Goal: Task Accomplishment & Management: Manage account settings

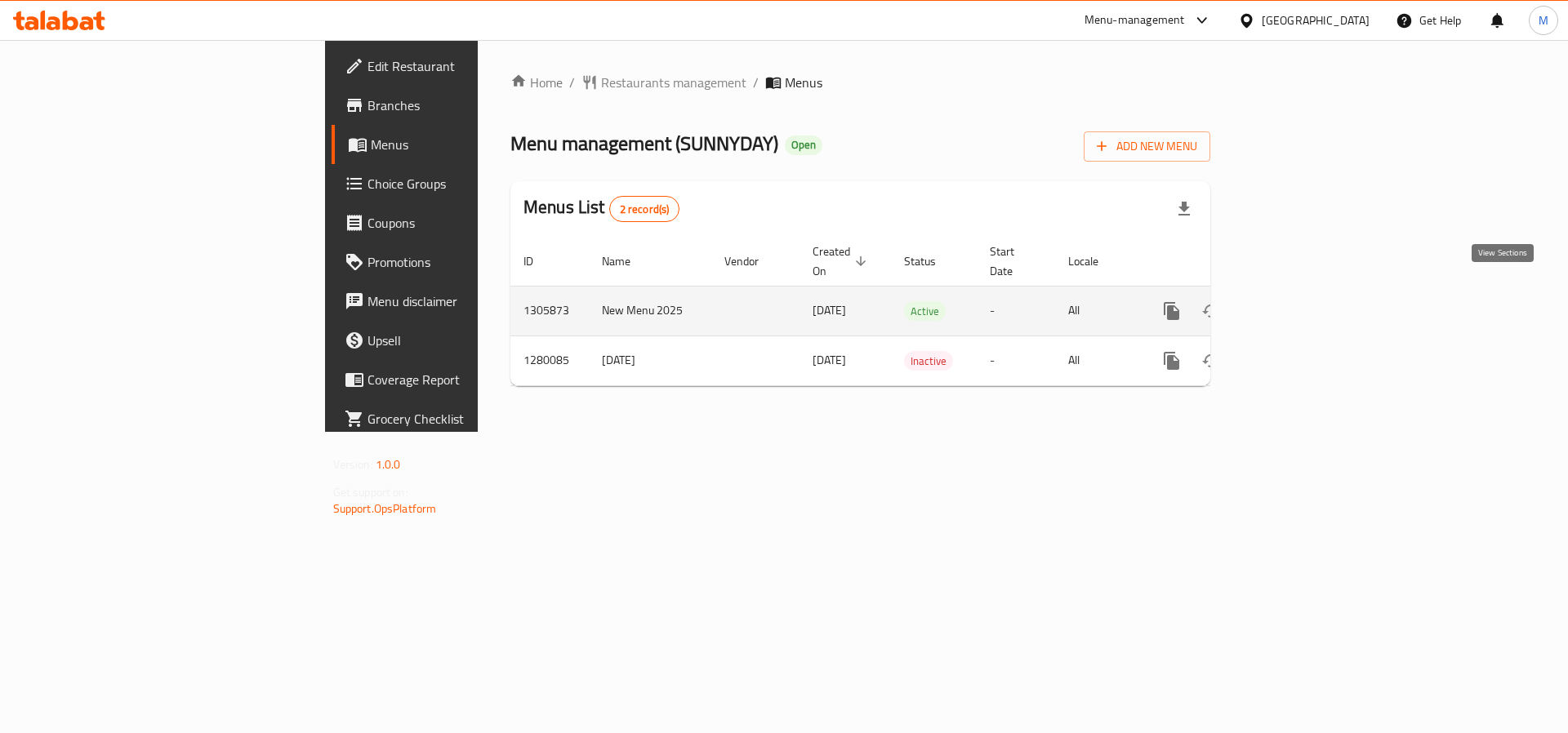
click at [1297, 304] on icon "enhanced table" at bounding box center [1290, 311] width 15 height 15
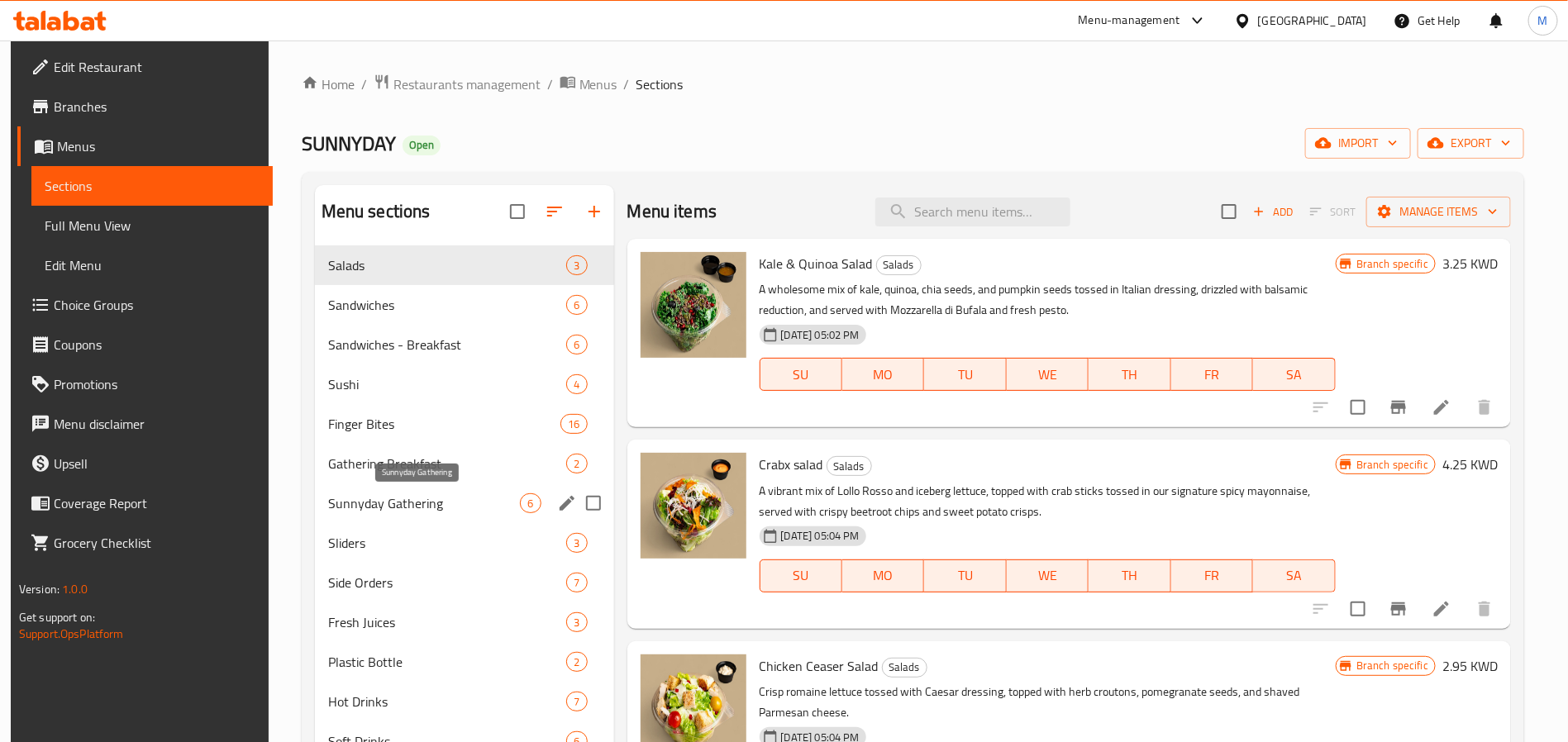
click at [478, 496] on span "Sunnyday Gathering" at bounding box center [424, 503] width 192 height 20
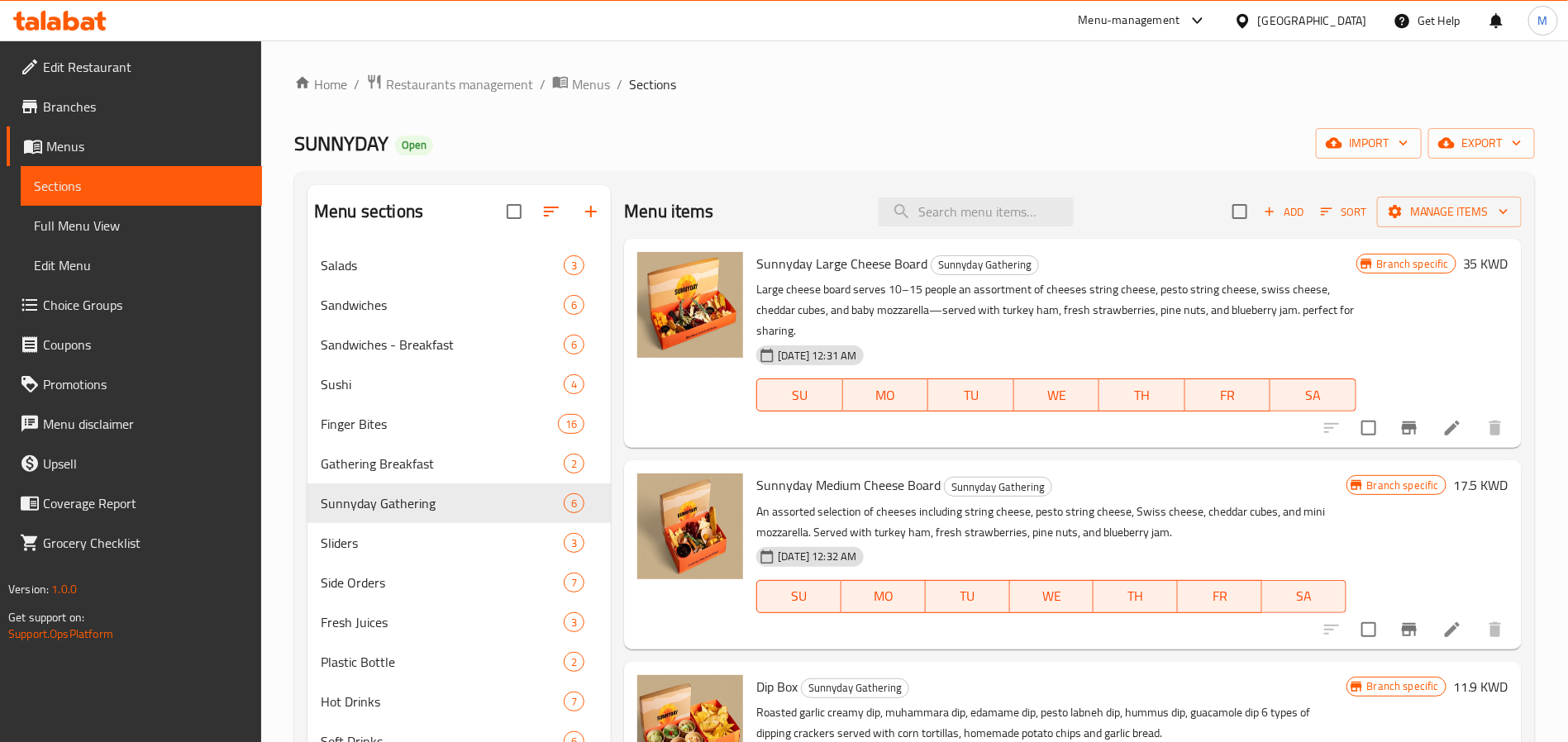
click at [926, 335] on p "Large cheese board serves 10–15 people an assortment of cheeses string cheese, …" at bounding box center [1055, 310] width 599 height 62
click at [1400, 432] on icon "Branch-specific-item" at bounding box center [1409, 428] width 20 height 20
click at [1443, 435] on icon at bounding box center [1452, 428] width 20 height 20
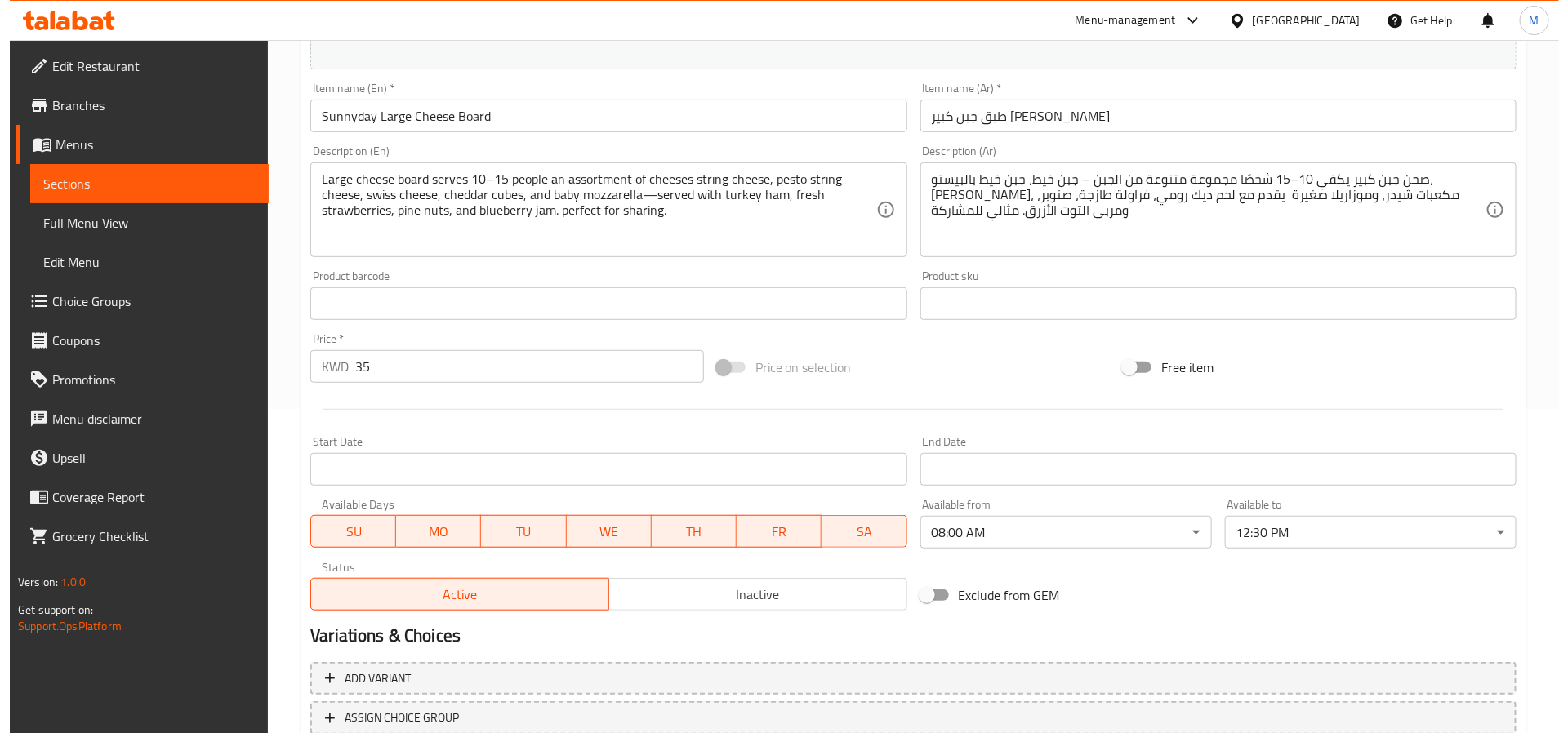
scroll to position [442, 0]
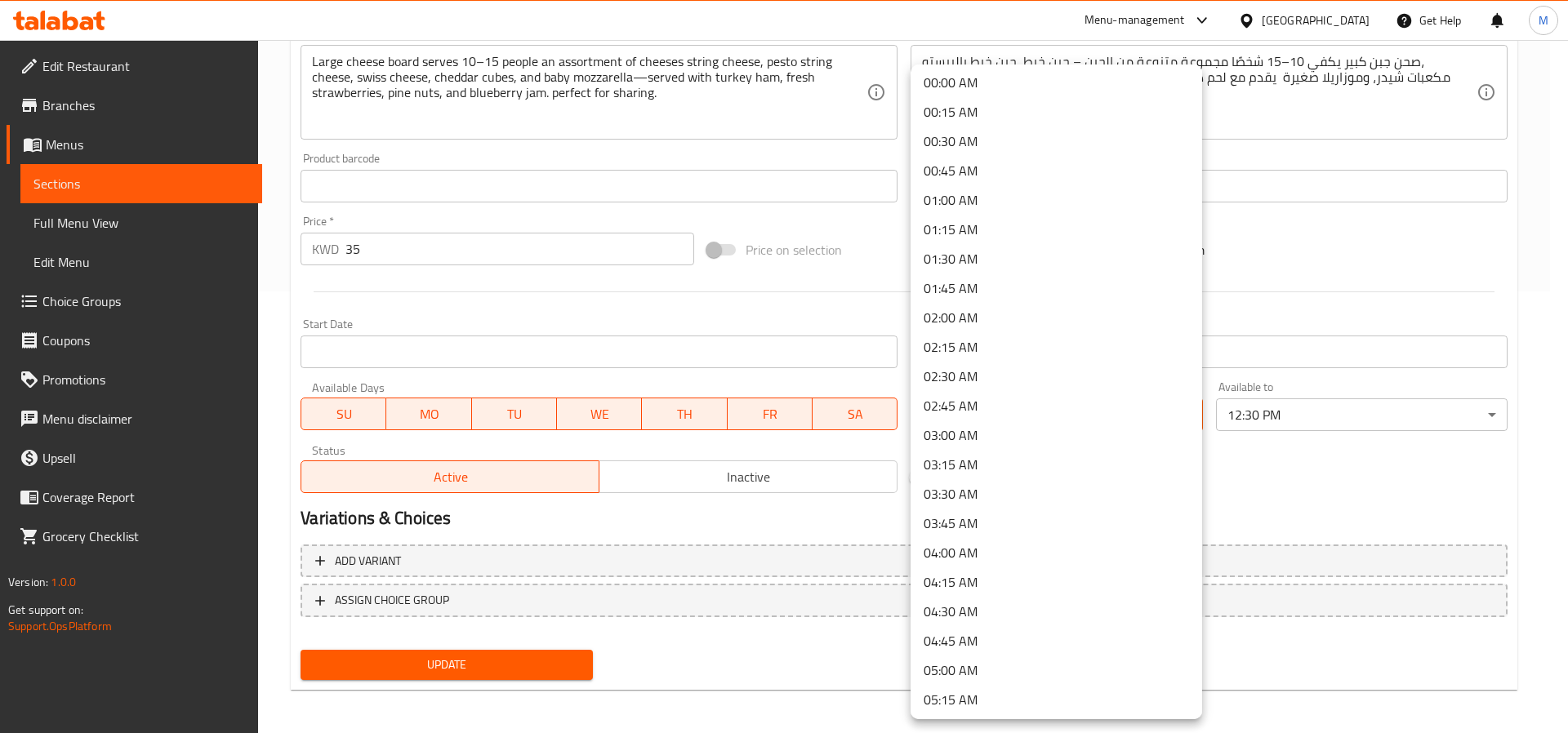
scroll to position [0, 0]
click at [1047, 89] on li "00:00 AM" at bounding box center [1056, 86] width 292 height 30
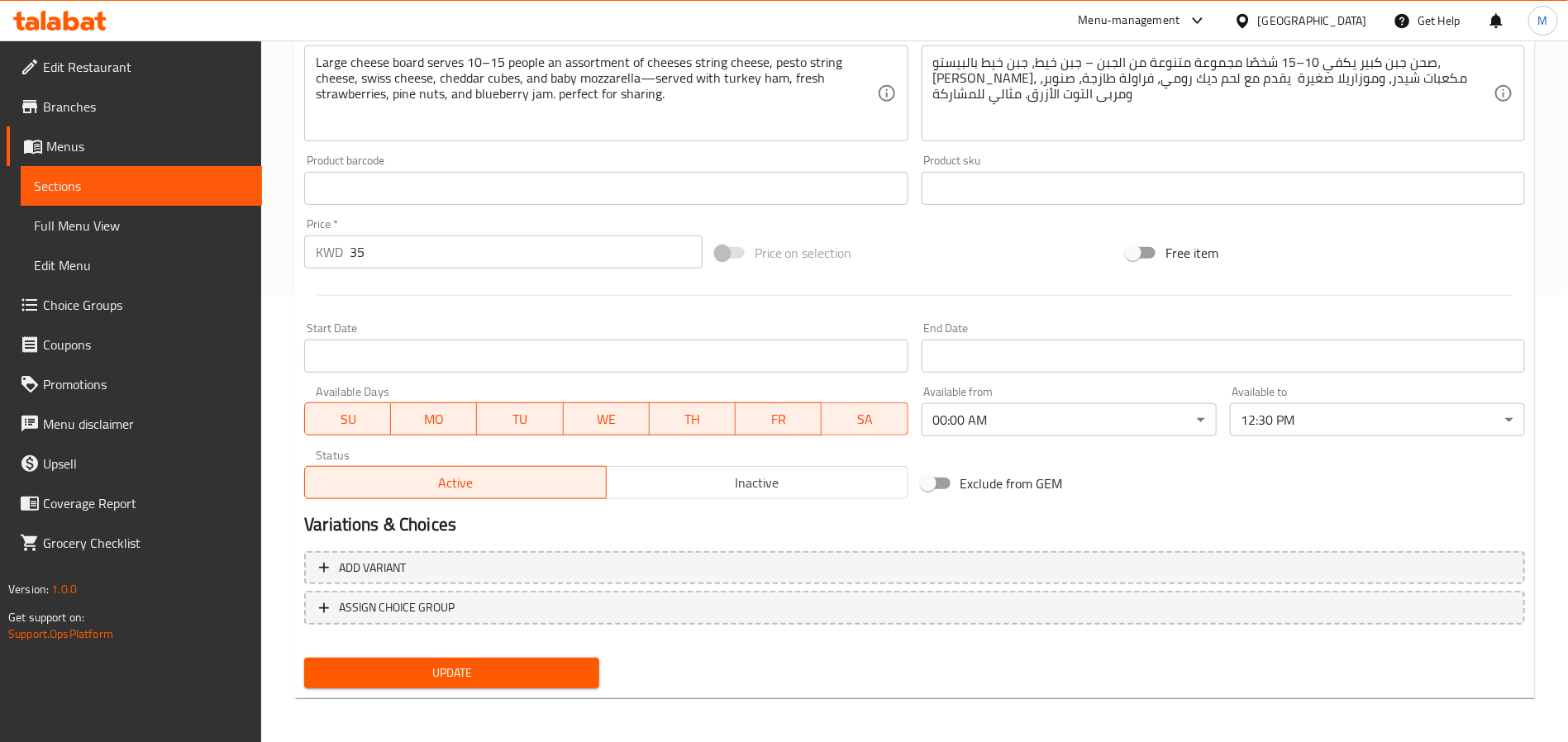
click at [1322, 439] on div "Available to 12:30 PM ​" at bounding box center [1377, 411] width 308 height 64
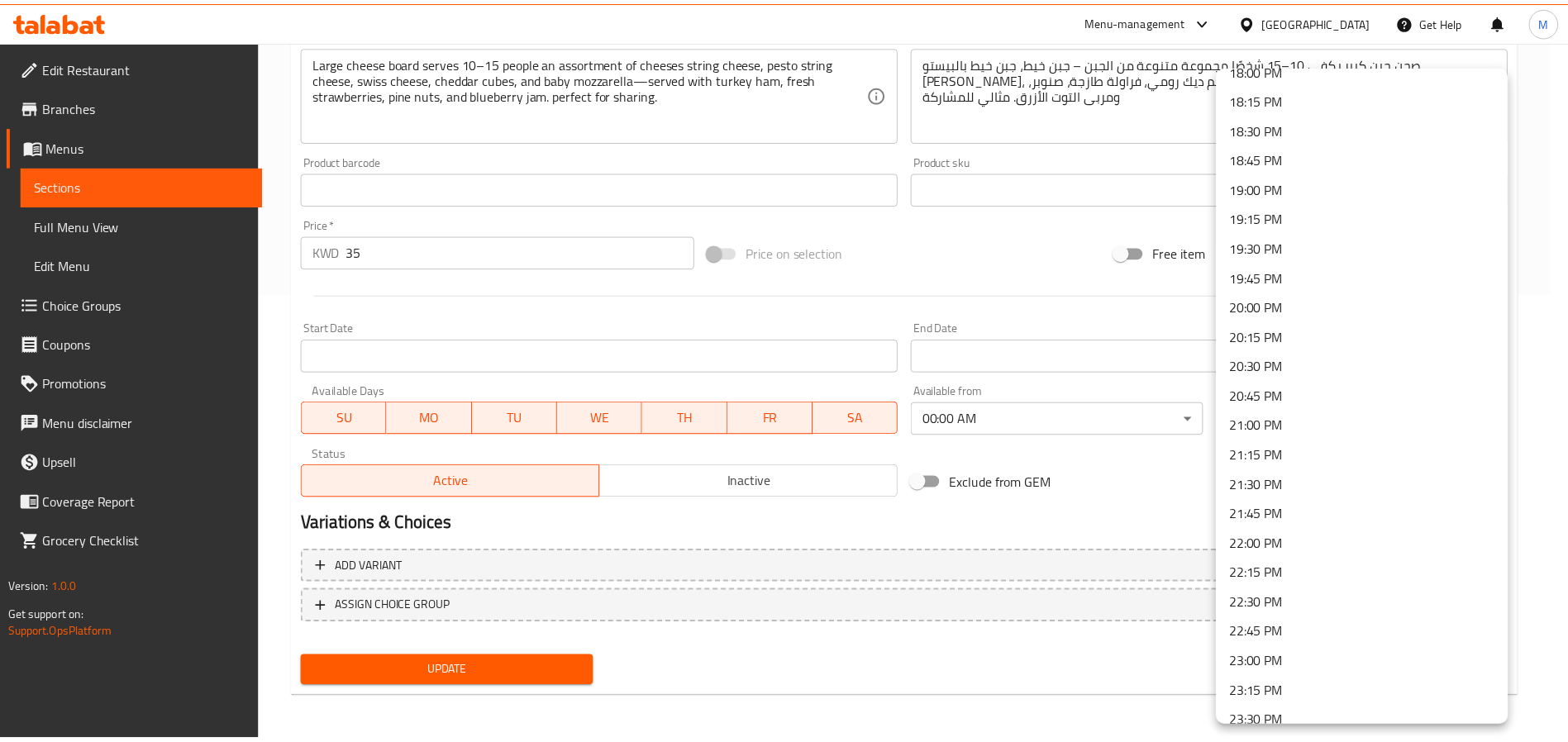
scroll to position [2235, 0]
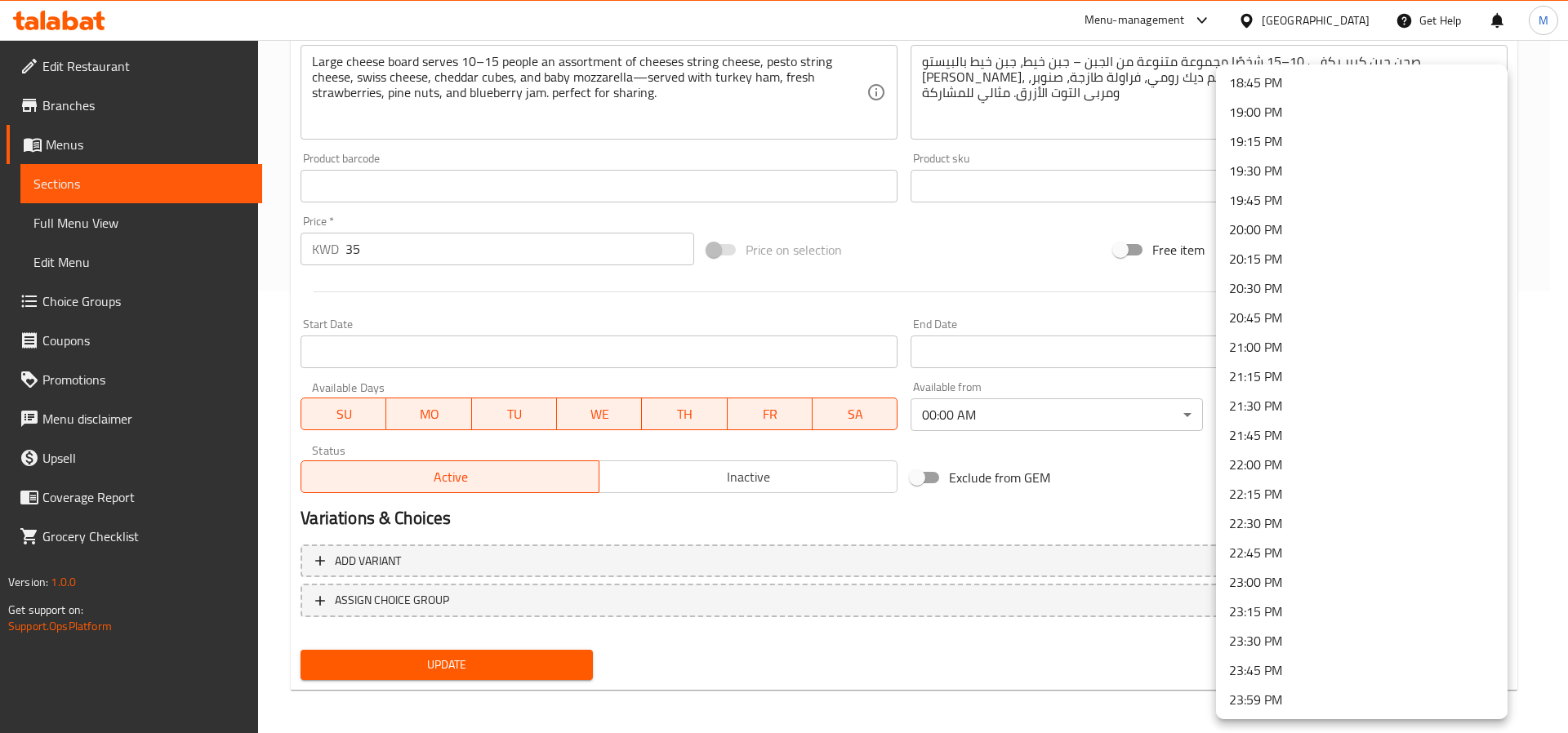
click at [1292, 708] on li "23:59 PM" at bounding box center [1362, 700] width 292 height 30
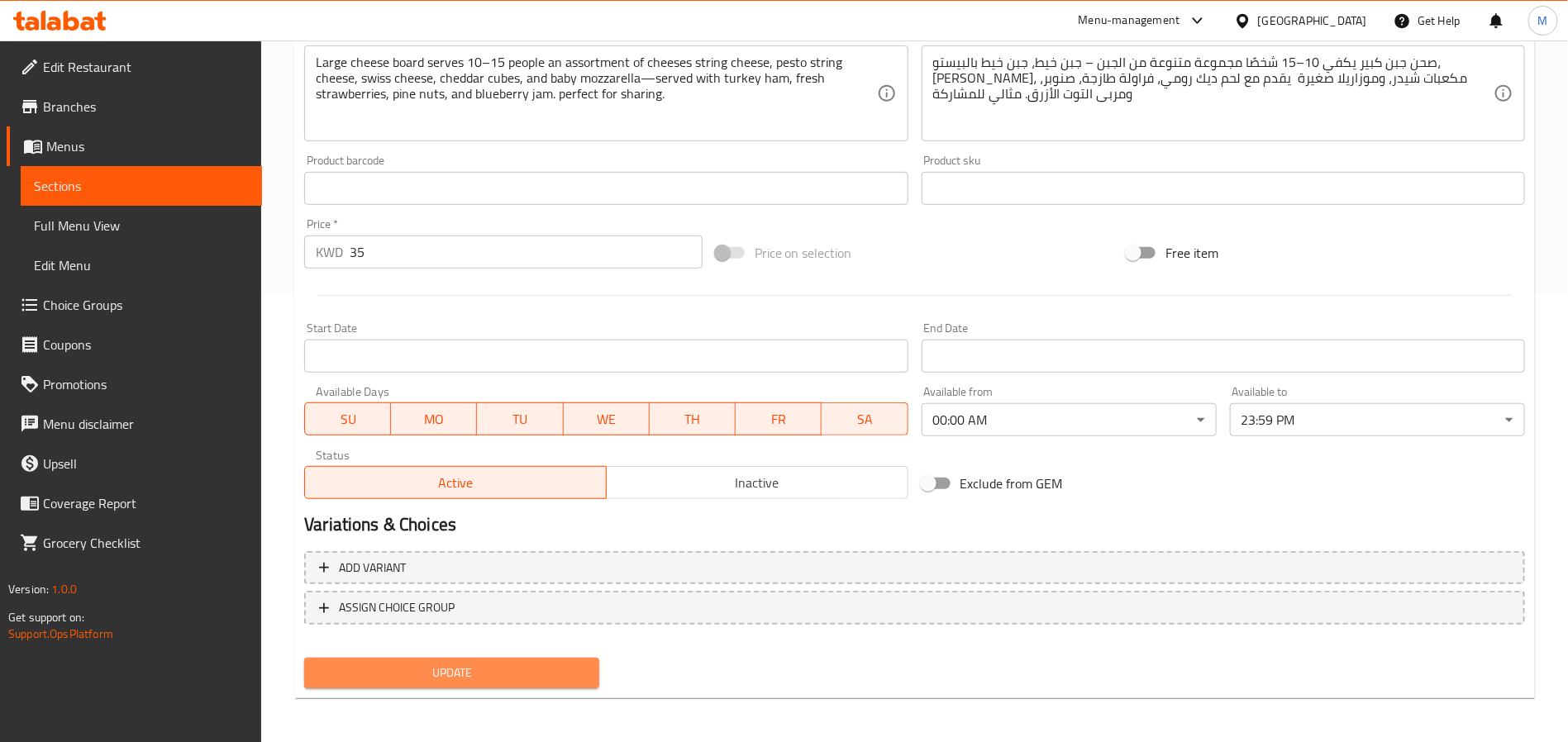
click at [493, 663] on span "Update" at bounding box center [451, 673] width 268 height 21
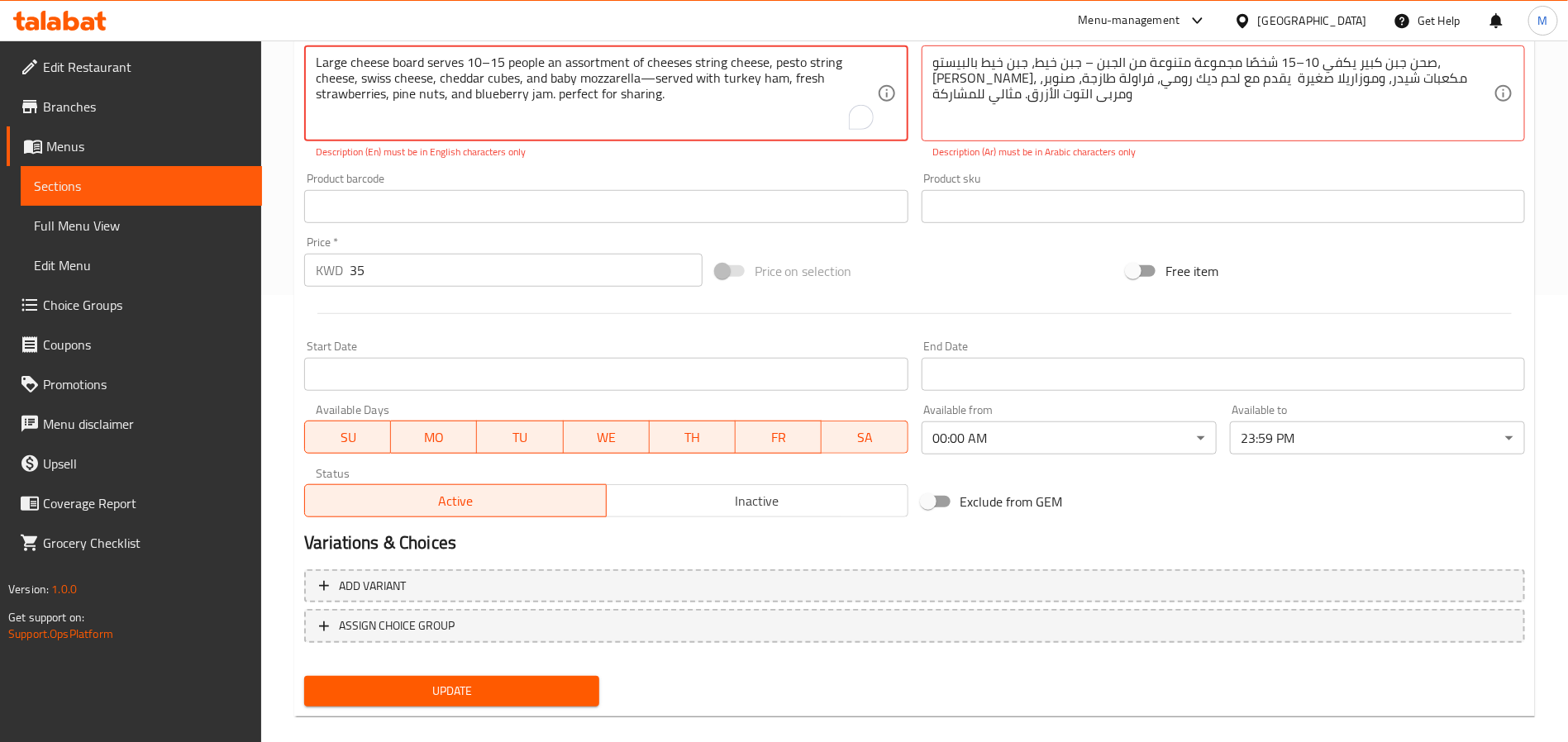
click at [477, 692] on span "Update" at bounding box center [451, 692] width 268 height 21
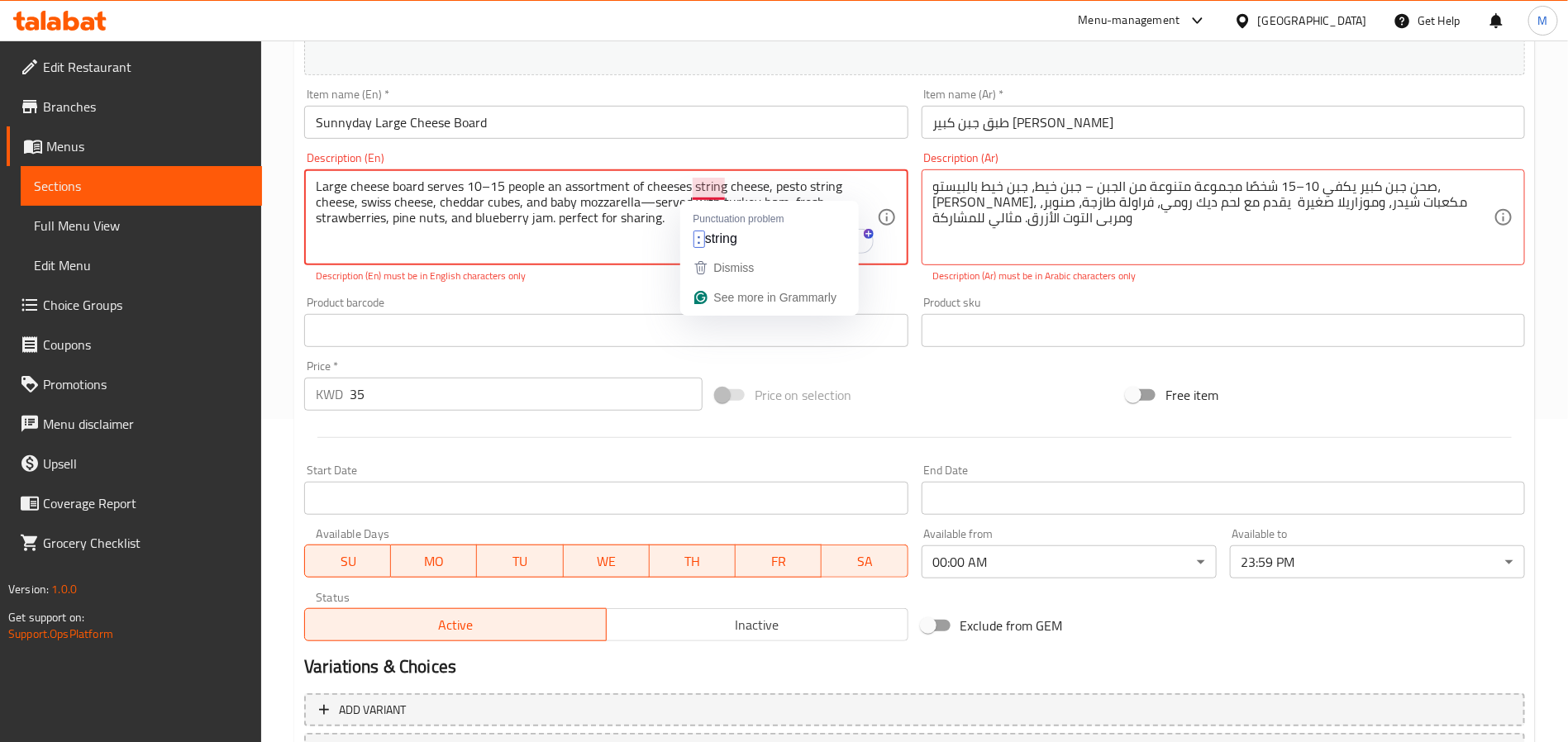
click at [655, 211] on textarea "Large cheese board serves 10–15 people an assortment of cheeses string cheese, …" at bounding box center [596, 218] width 561 height 78
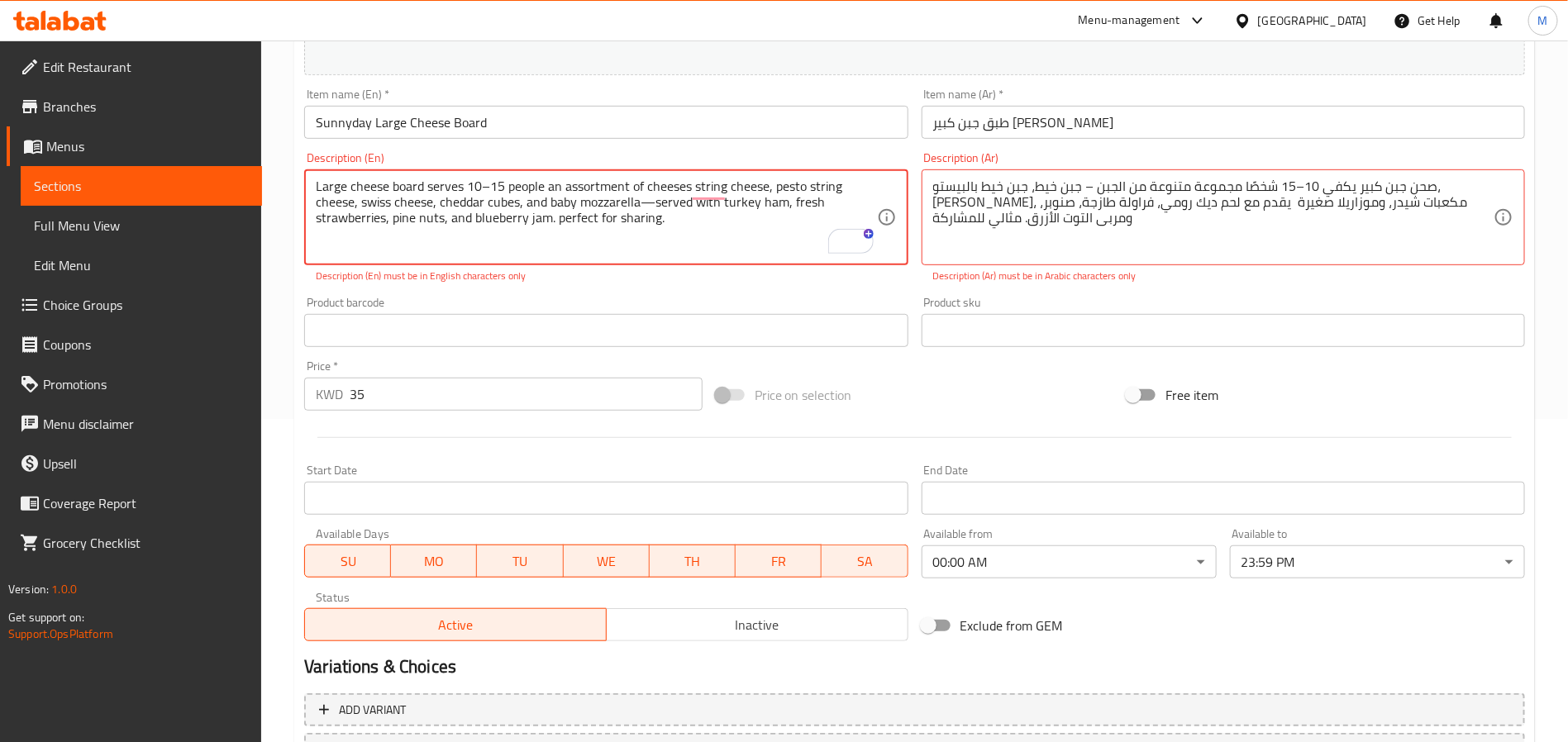
click at [492, 181] on textarea "Large cheese board serves 10–15 people an assortment of cheeses string cheese, …" at bounding box center [596, 218] width 561 height 78
drag, startPoint x: 490, startPoint y: 182, endPoint x: 492, endPoint y: 194, distance: 12.2
click at [490, 183] on textarea "Large cheese board serves 10–15 people an assortment of cheeses string cheese, …" at bounding box center [596, 218] width 561 height 78
click at [487, 184] on textarea "Large cheese board serves 10–15 people an assortment of cheeses string cheese, …" at bounding box center [596, 218] width 561 height 78
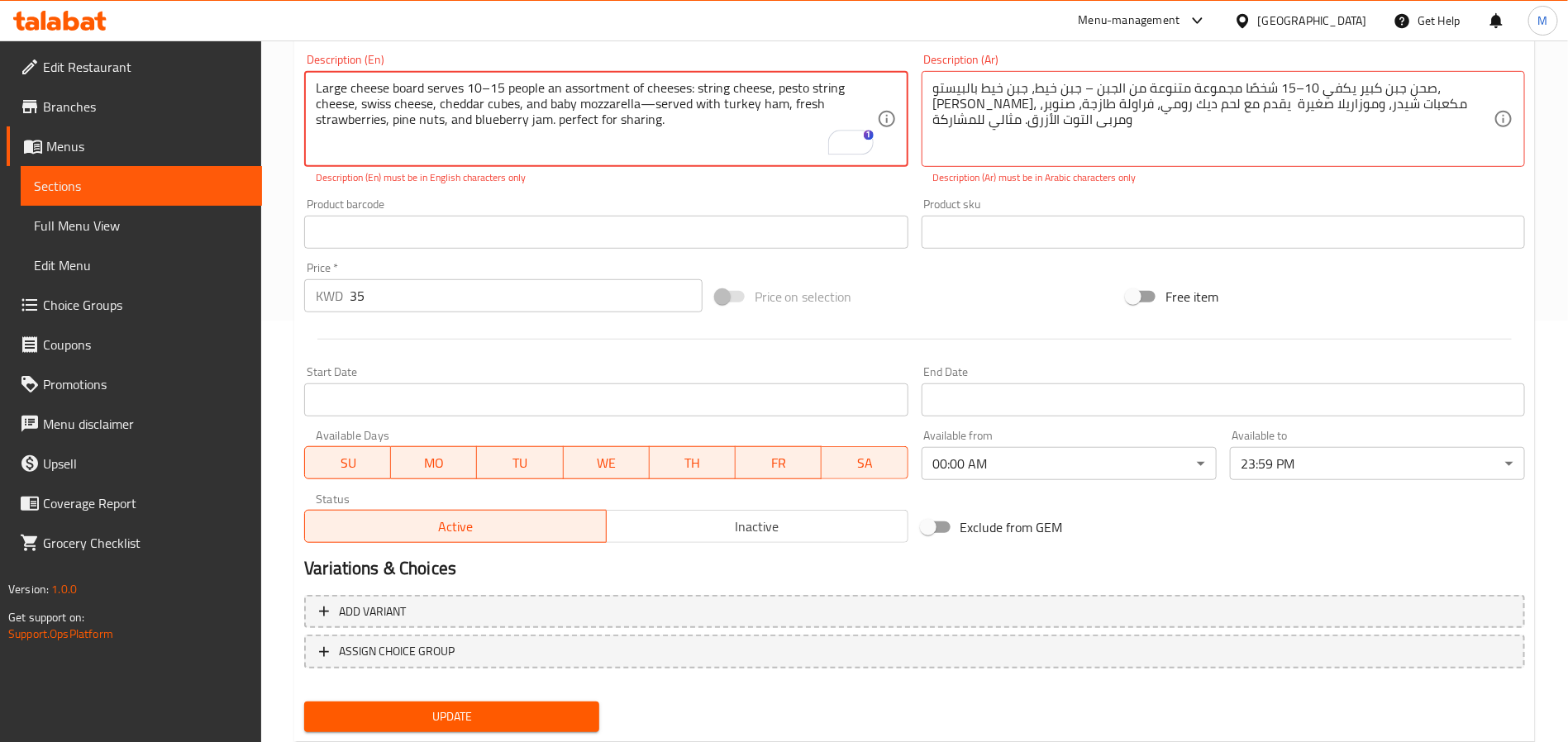
scroll to position [466, 0]
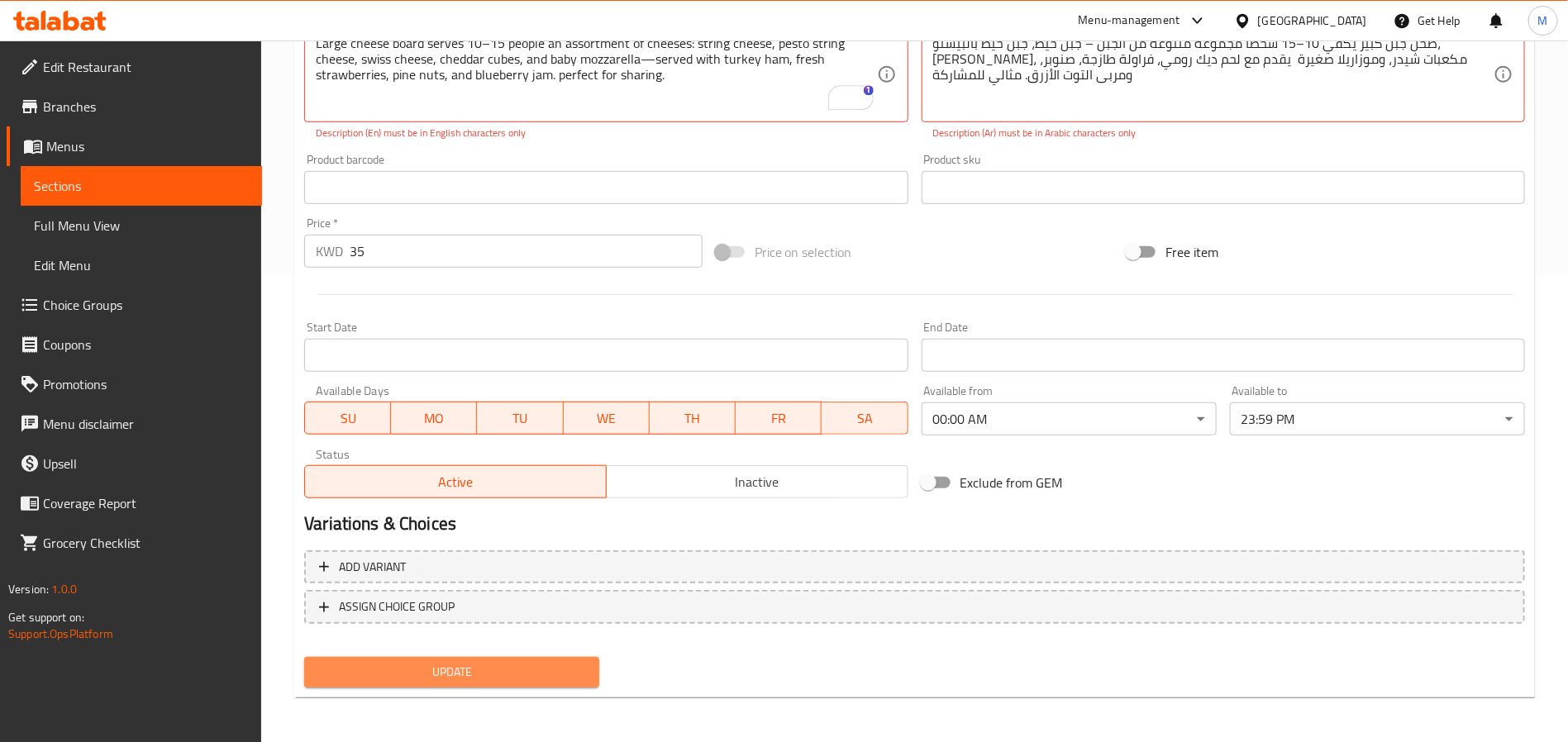
click at [502, 677] on span "Update" at bounding box center [451, 673] width 268 height 21
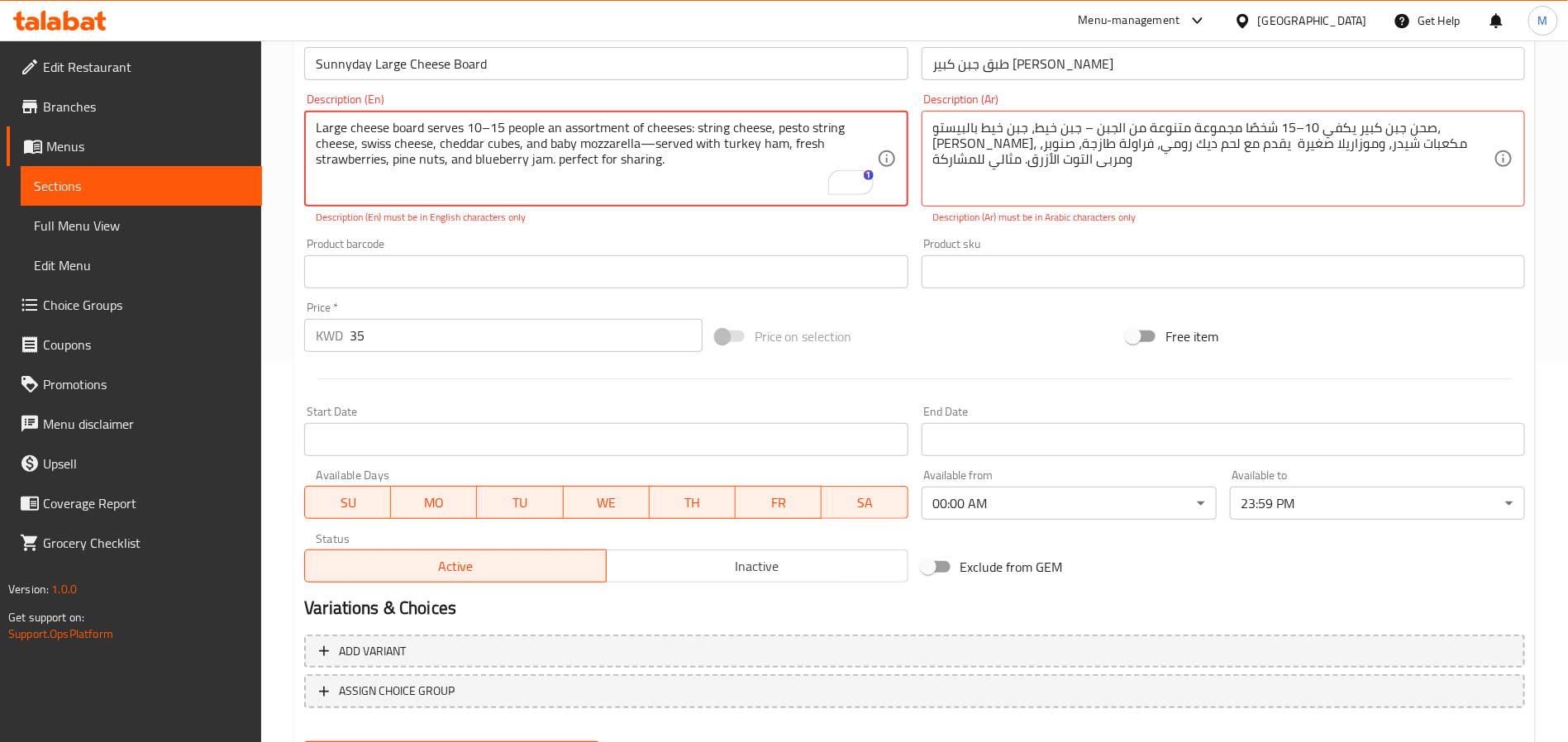
scroll to position [342, 0]
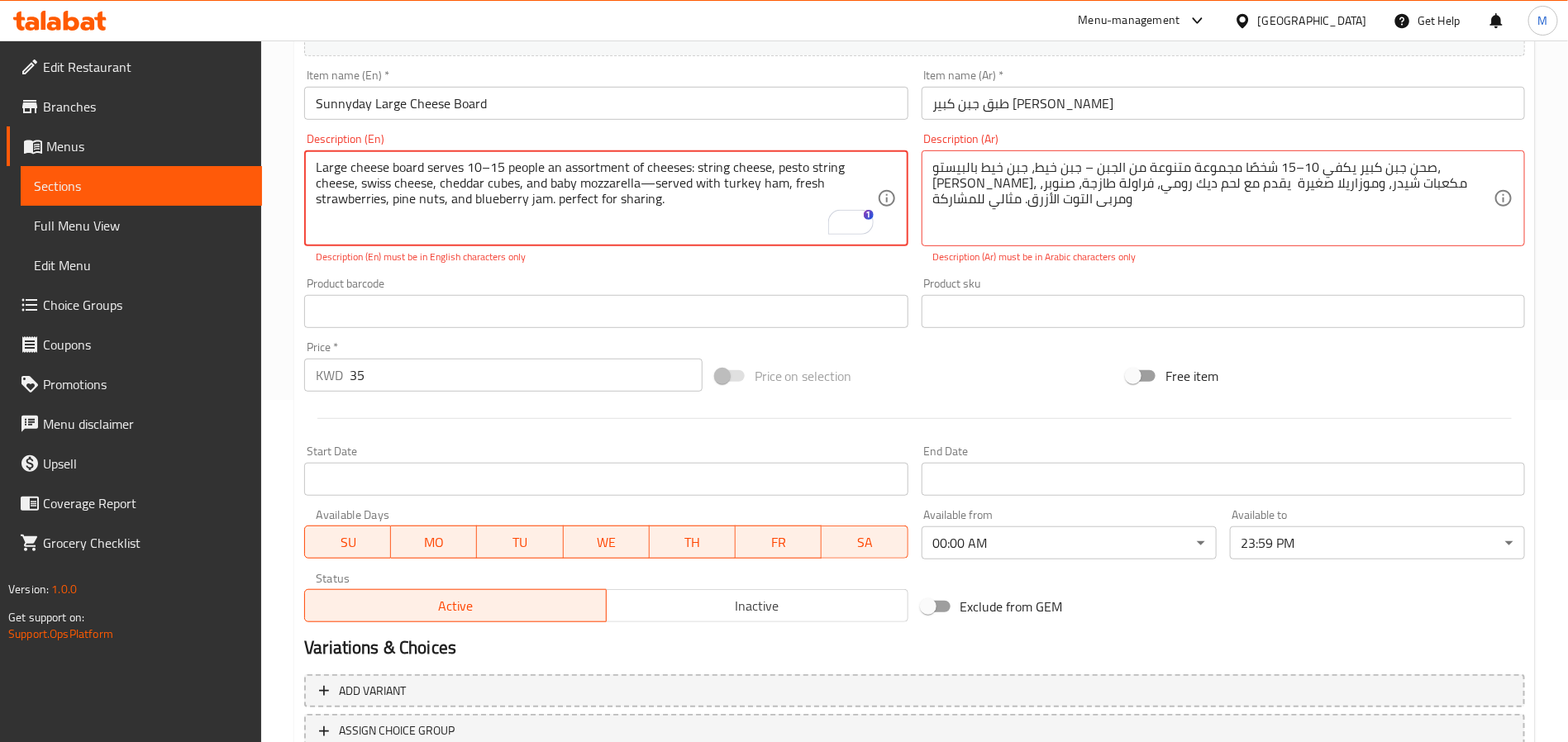
click at [652, 178] on textarea "Large cheese board serves 10–15 people an assortment of cheeses: string cheese,…" at bounding box center [596, 199] width 561 height 78
click at [652, 184] on textarea "Large cheese board serves 10–15 people an assortment of cheeses: string cheese,…" at bounding box center [596, 199] width 561 height 78
click at [653, 192] on textarea "Large cheese board serves 10–15 people an assortment of cheeses: string cheese,…" at bounding box center [596, 199] width 561 height 78
click at [652, 184] on textarea "Large cheese board serves 10–15 people an assortment of cheeses: string cheese,…" at bounding box center [596, 199] width 561 height 78
click at [486, 171] on textarea "Large cheese board serves 10–15 people an assortment of cheeses: string cheese,…" at bounding box center [596, 199] width 561 height 78
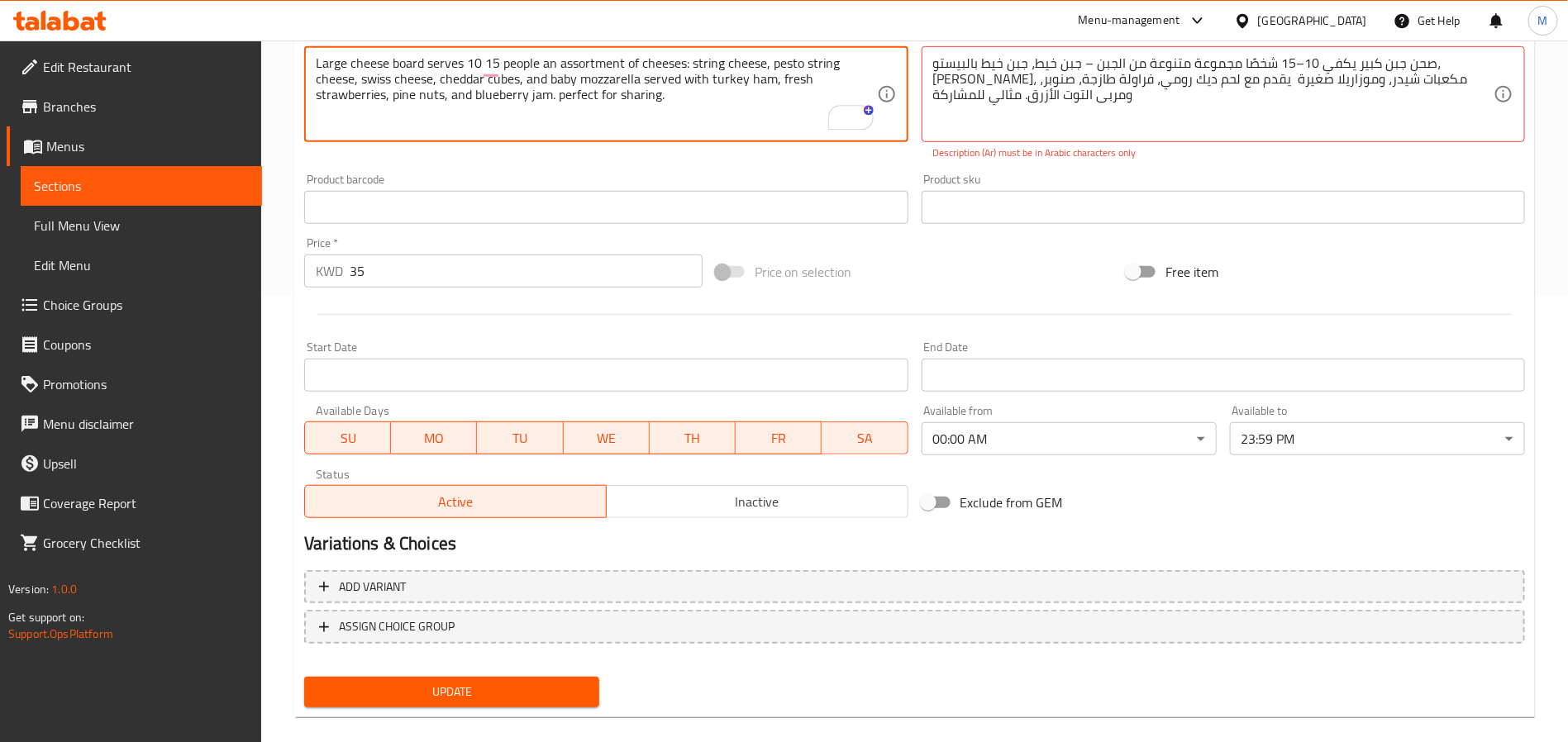
scroll to position [466, 0]
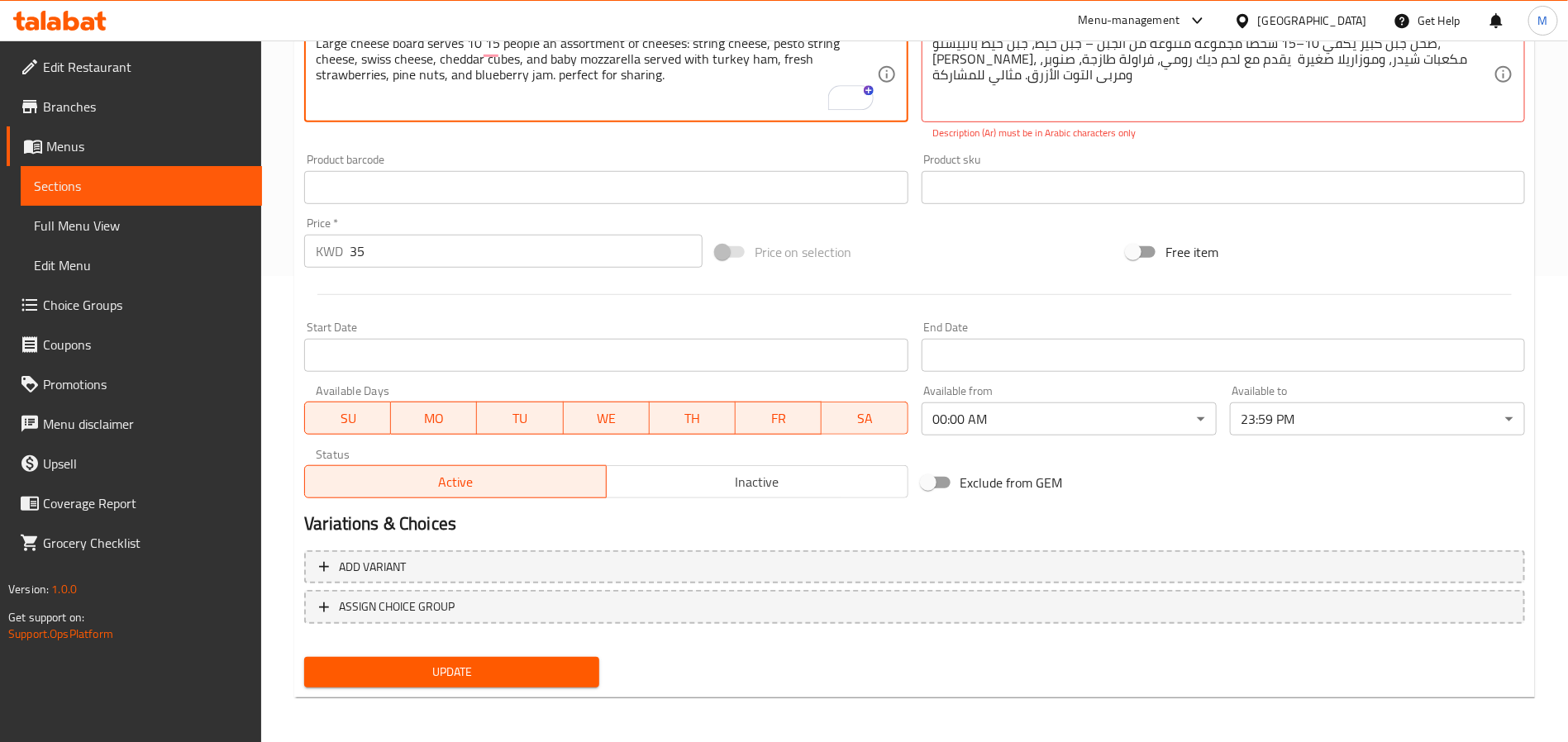
type textarea "Large cheese board serves 10 15 people an assortment of cheeses: string cheese,…"
click at [543, 645] on div "Add variant ASSIGN CHOICE GROUP" at bounding box center [914, 597] width 1234 height 107
click at [526, 657] on button "Update" at bounding box center [452, 672] width 295 height 31
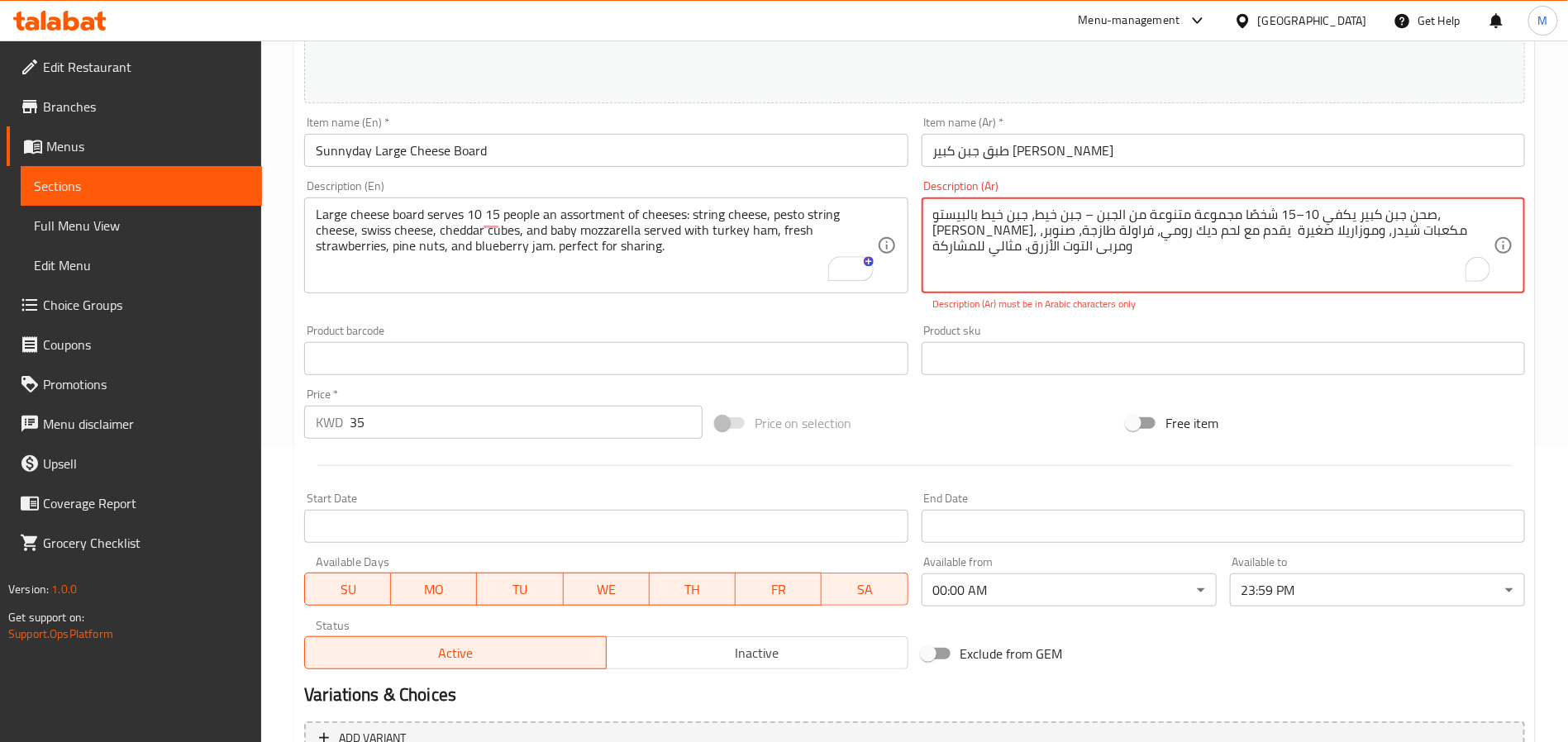
scroll to position [219, 0]
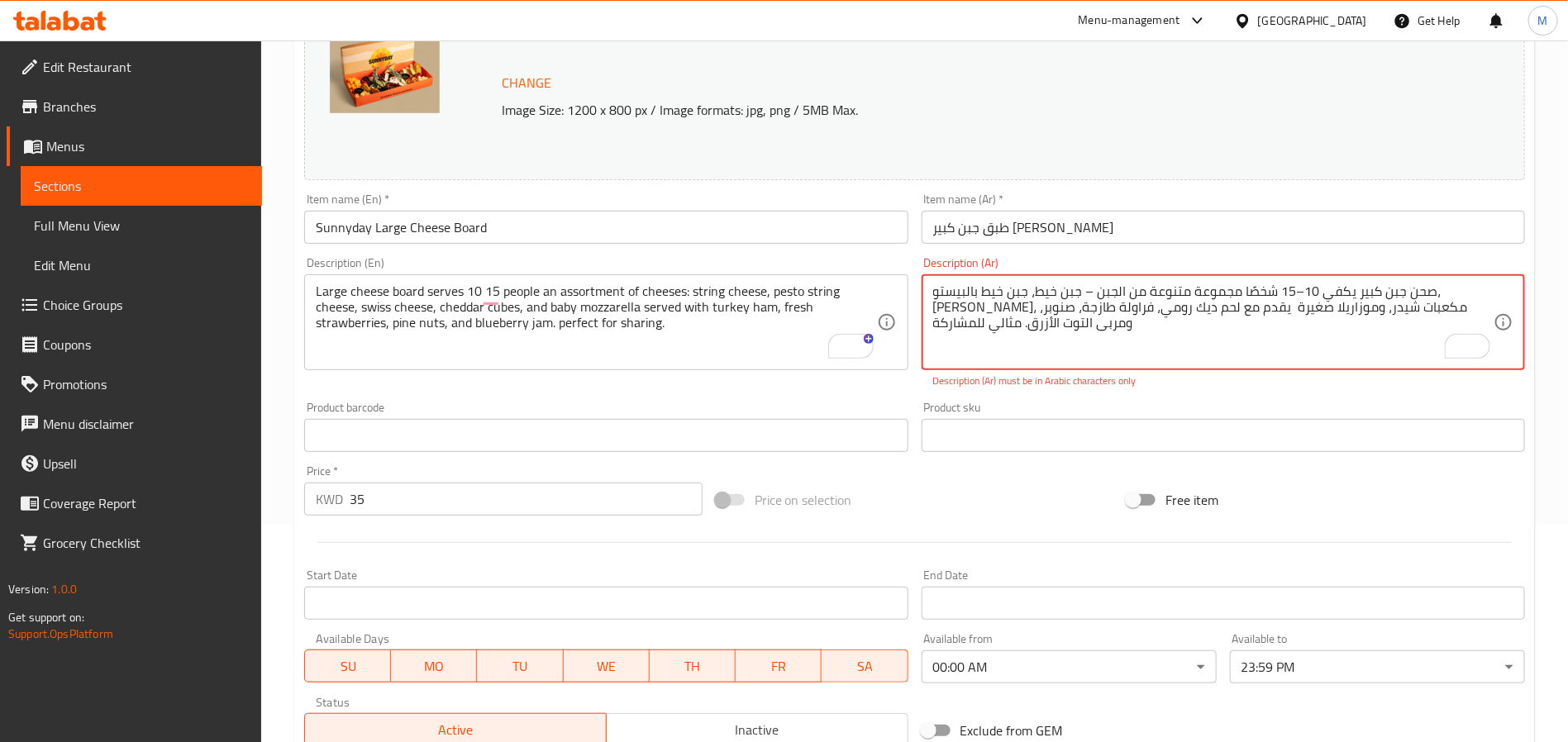
click at [1322, 290] on textarea "صحن جبن كبير يكفي 10–15 شخصًا مجموعة متنوعة من الجبن – جبن خيط، جبن خيط بالبيست…" at bounding box center [1214, 322] width 561 height 78
click at [1319, 293] on textarea "صحن جبن كبير يكفي 10–15 شخصًا مجموعة متنوعة من الجبن – جبن خيط، جبن خيط بالبيست…" at bounding box center [1214, 322] width 561 height 78
click at [1116, 289] on textarea "صحن جبن كبير يكفي 10–15 شخصًا مجموعة متنوعة من الجبن – جبن خيط، جبن خيط بالبيست…" at bounding box center [1214, 322] width 561 height 78
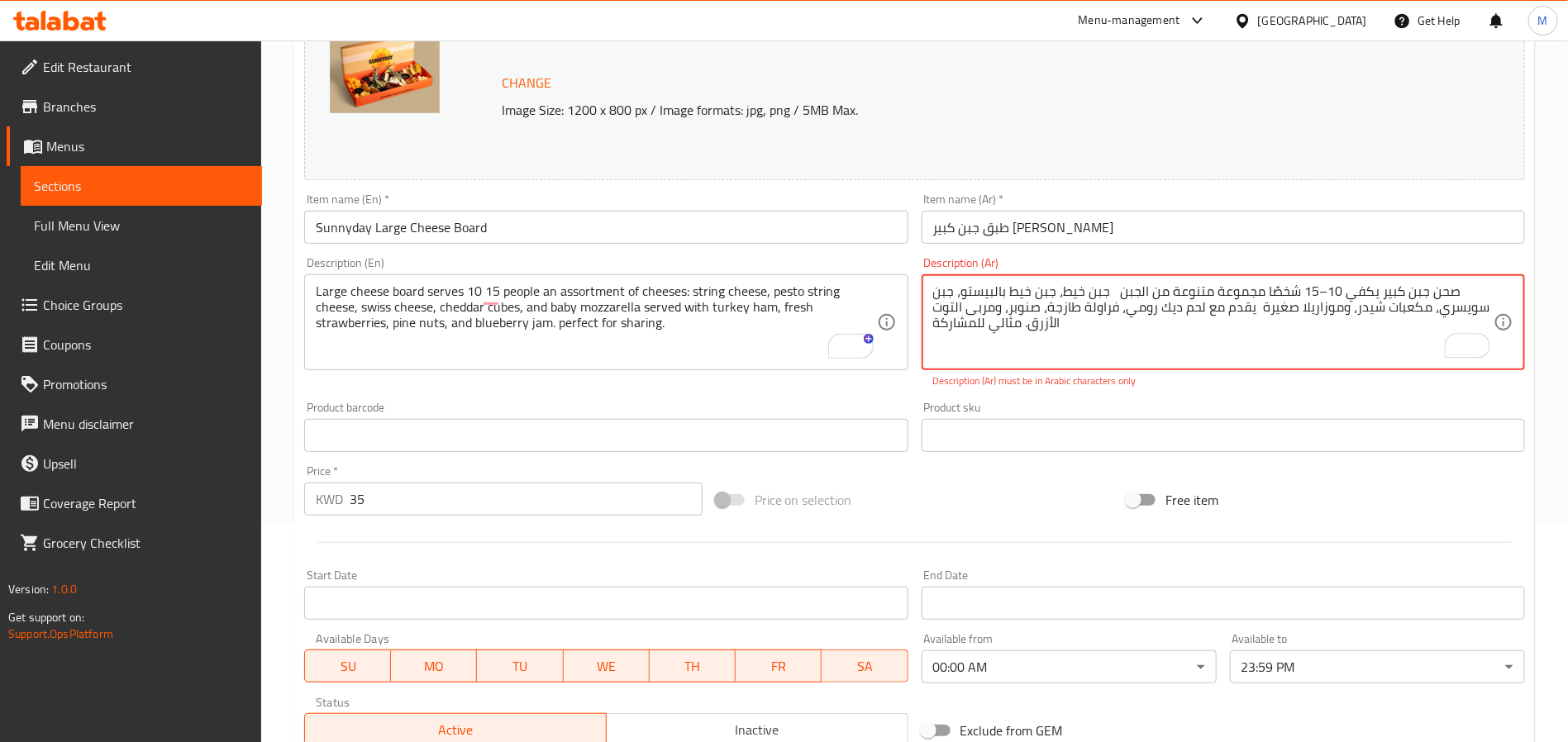
click at [1320, 291] on textarea "صحن جبن كبير يكفي 10–15 شخصًا مجموعة متنوعة من الجبن جبن خيط، جبن خيط بالبيستو،…" at bounding box center [1214, 322] width 561 height 78
click at [1317, 290] on textarea "صحن جبن كبير يكفي 10–15 شخصًا مجموعة متنوعة من الجبن جبن خيط، جبن خيط بالبيستو،…" at bounding box center [1214, 322] width 561 height 78
click at [1324, 290] on textarea "صحن جبن كبير يكفي 10–15 شخصًا مجموعة متنوعة من الجبن جبن خيط، جبن خيط بالبيستو،…" at bounding box center [1214, 322] width 561 height 78
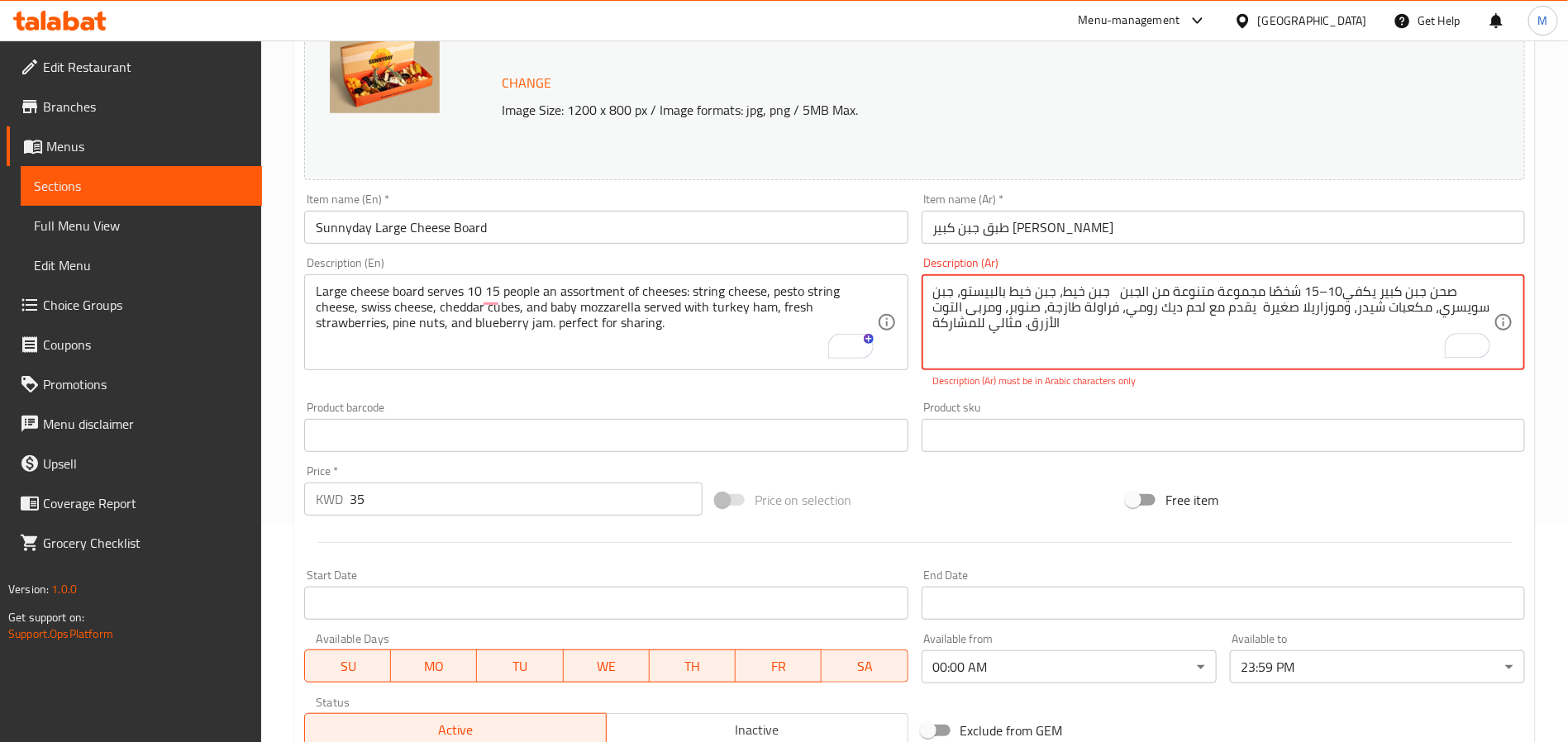
drag, startPoint x: 1336, startPoint y: 291, endPoint x: 1317, endPoint y: 291, distance: 19.0
click at [1310, 291] on textarea "صحن جبن كبير يكفي10–15 شخصًا مجموعة متنوعة من الجبن جبن خيط، جبن خيط بالبيستو، …" at bounding box center [1214, 322] width 561 height 78
click at [1320, 291] on textarea "صحن جبن كبير يكفي10–15 شخصًا مجموعة متنوعة من الجبن جبن خيط، جبن خيط بالبيستو، …" at bounding box center [1214, 322] width 561 height 78
click at [1314, 290] on textarea "صحن جبن كبير يكفي10–15 شخصًا مجموعة متنوعة من الجبن جبن خيط، جبن خيط بالبيستو، …" at bounding box center [1214, 322] width 561 height 78
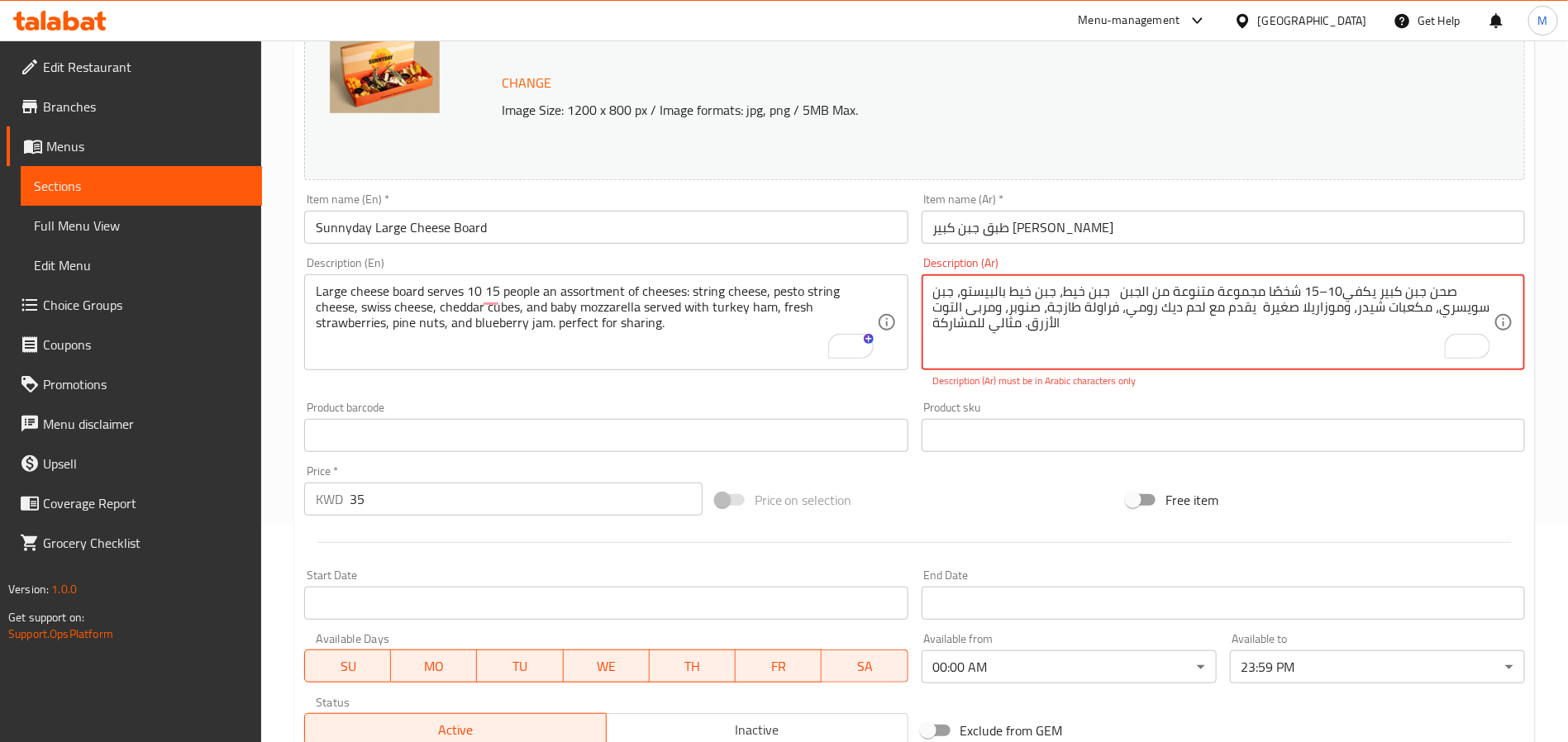
click at [1315, 291] on textarea "صحن جبن كبير يكفي10–15 شخصًا مجموعة متنوعة من الجبن جبن خيط، جبن خيط بالبيستو، …" at bounding box center [1214, 322] width 561 height 78
click at [1317, 293] on textarea "صحن جبن كبير يكفي10–15 شخصًا مجموعة متنوعة من الجبن جبن خيط، جبن خيط بالبيستو، …" at bounding box center [1214, 322] width 561 height 78
click at [1317, 290] on textarea "صحن جبن كبير يكفي10–15 شخصًا مجموعة متنوعة من الجبن جبن خيط، جبن خيط بالبيستو، …" at bounding box center [1214, 322] width 561 height 78
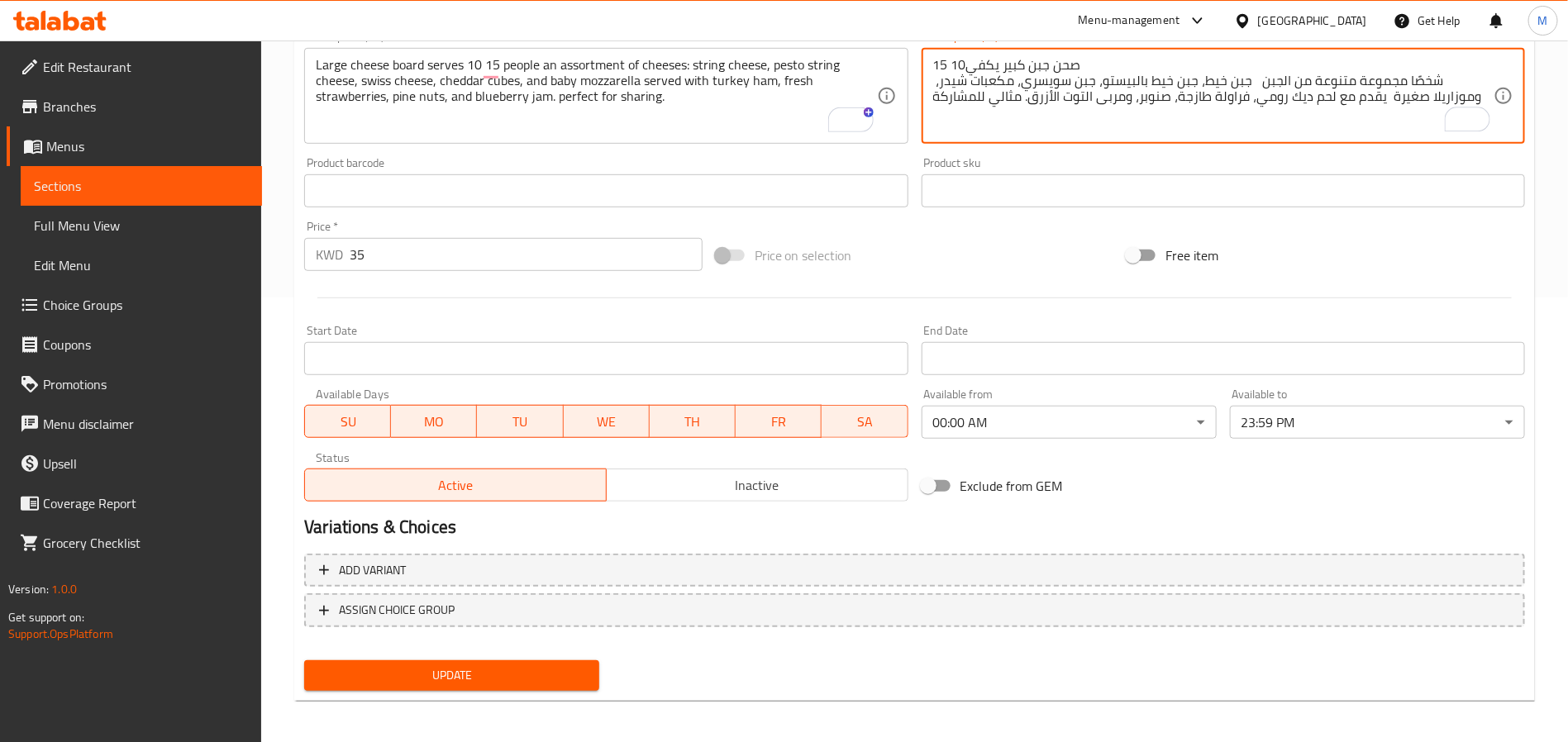
scroll to position [448, 0]
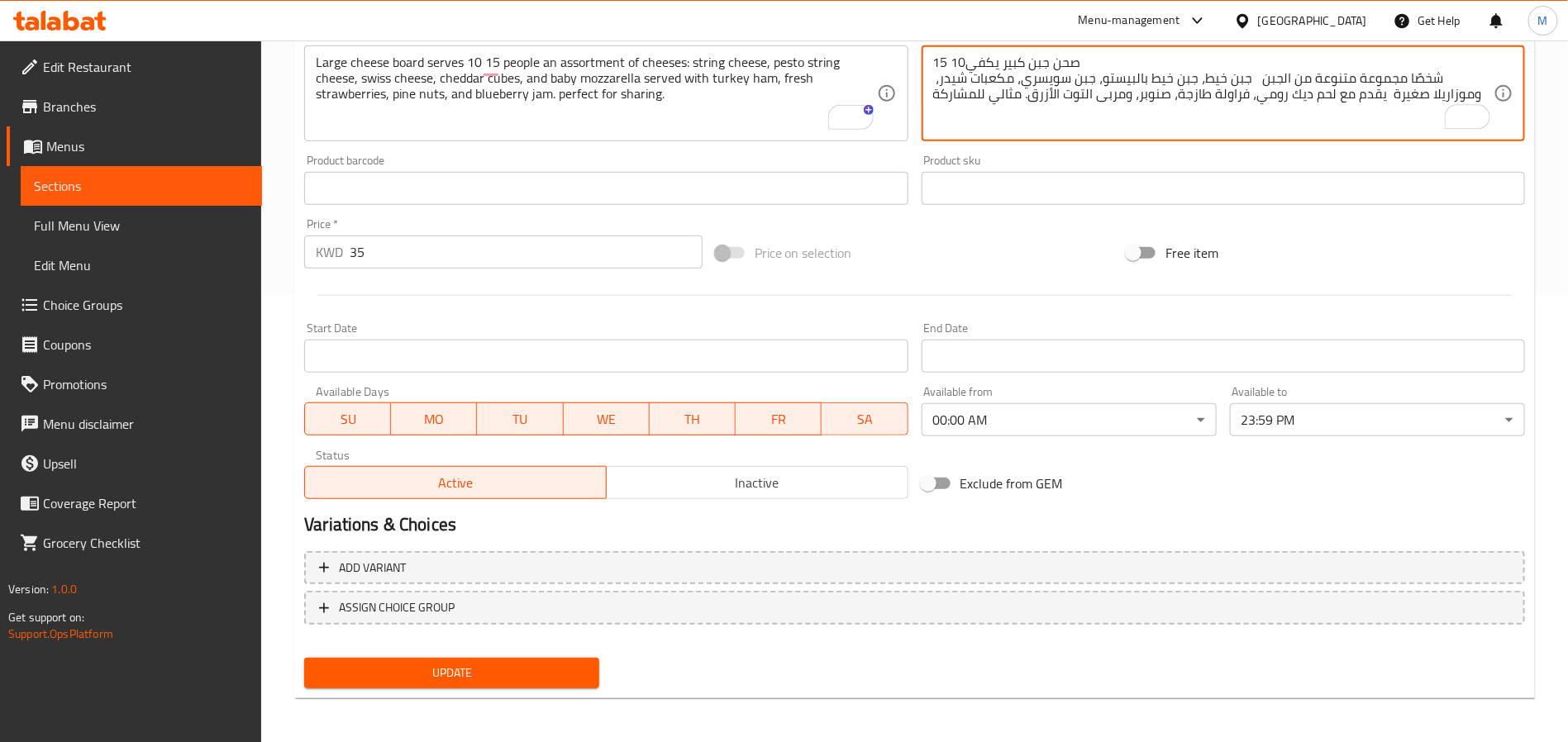
type textarea "صحن جبن كبير يكفي10 15 شخصًا مجموعة متنوعة من الجبن جبن خيط، جبن خيط بالبيستو، …"
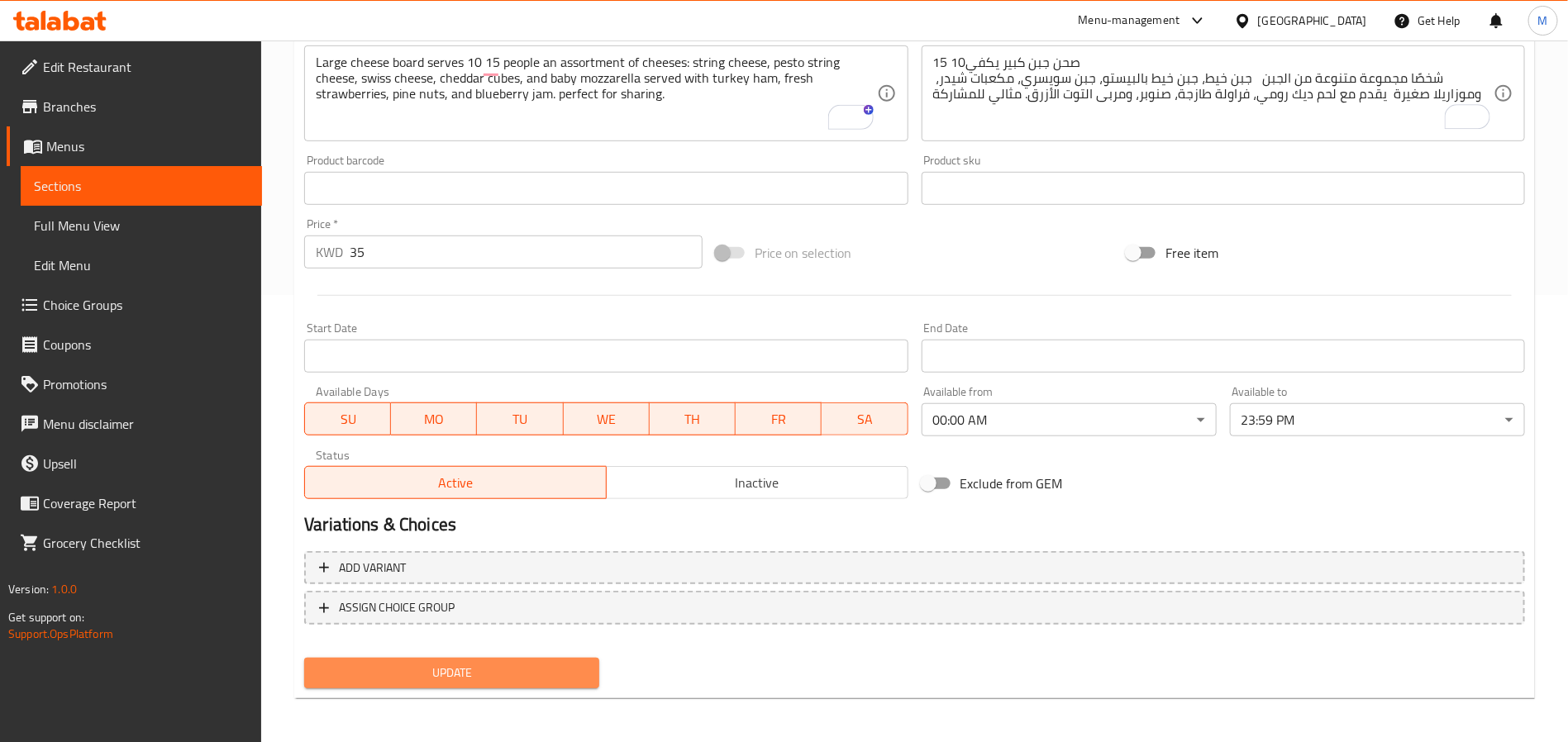
click at [449, 664] on span "Update" at bounding box center [451, 673] width 268 height 21
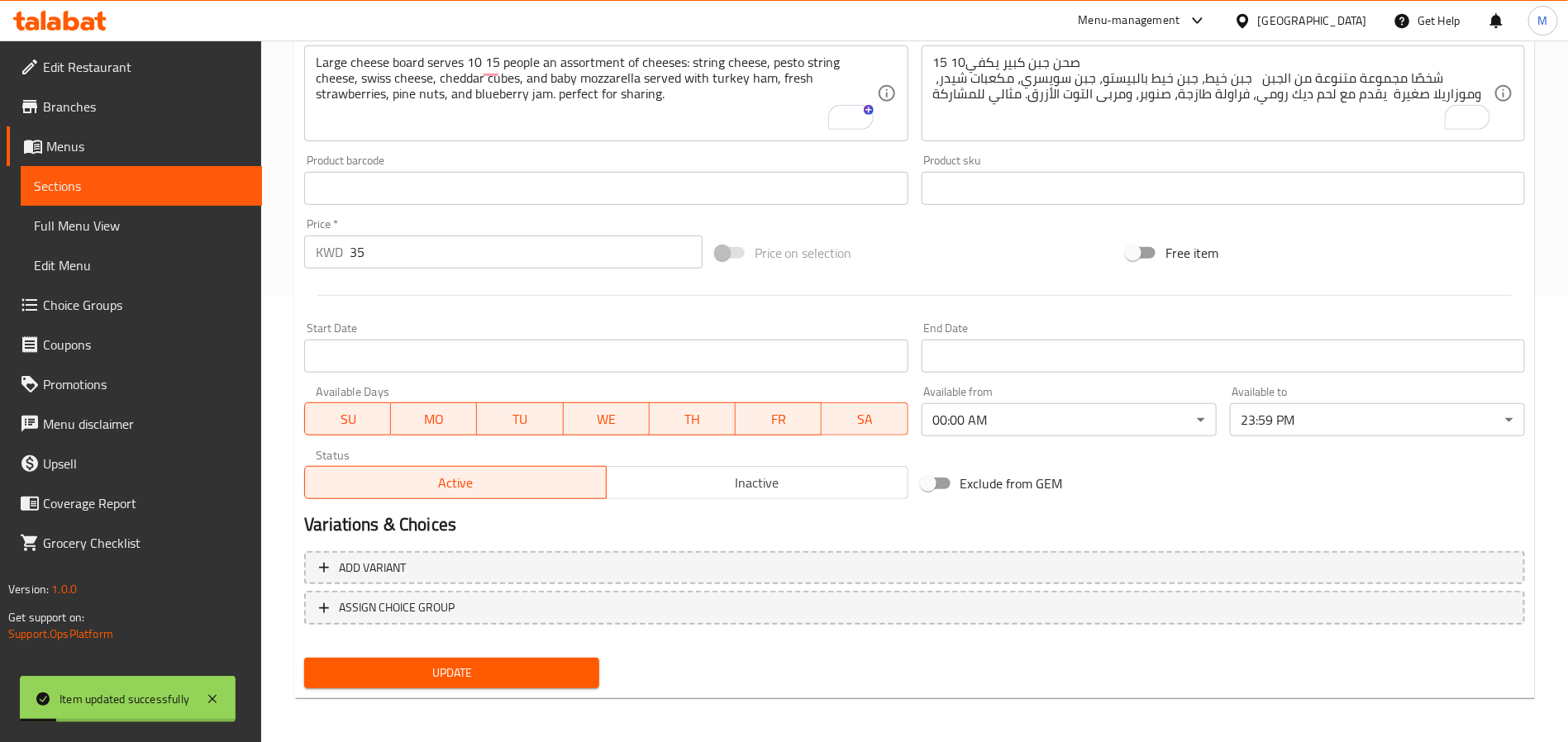
scroll to position [0, 0]
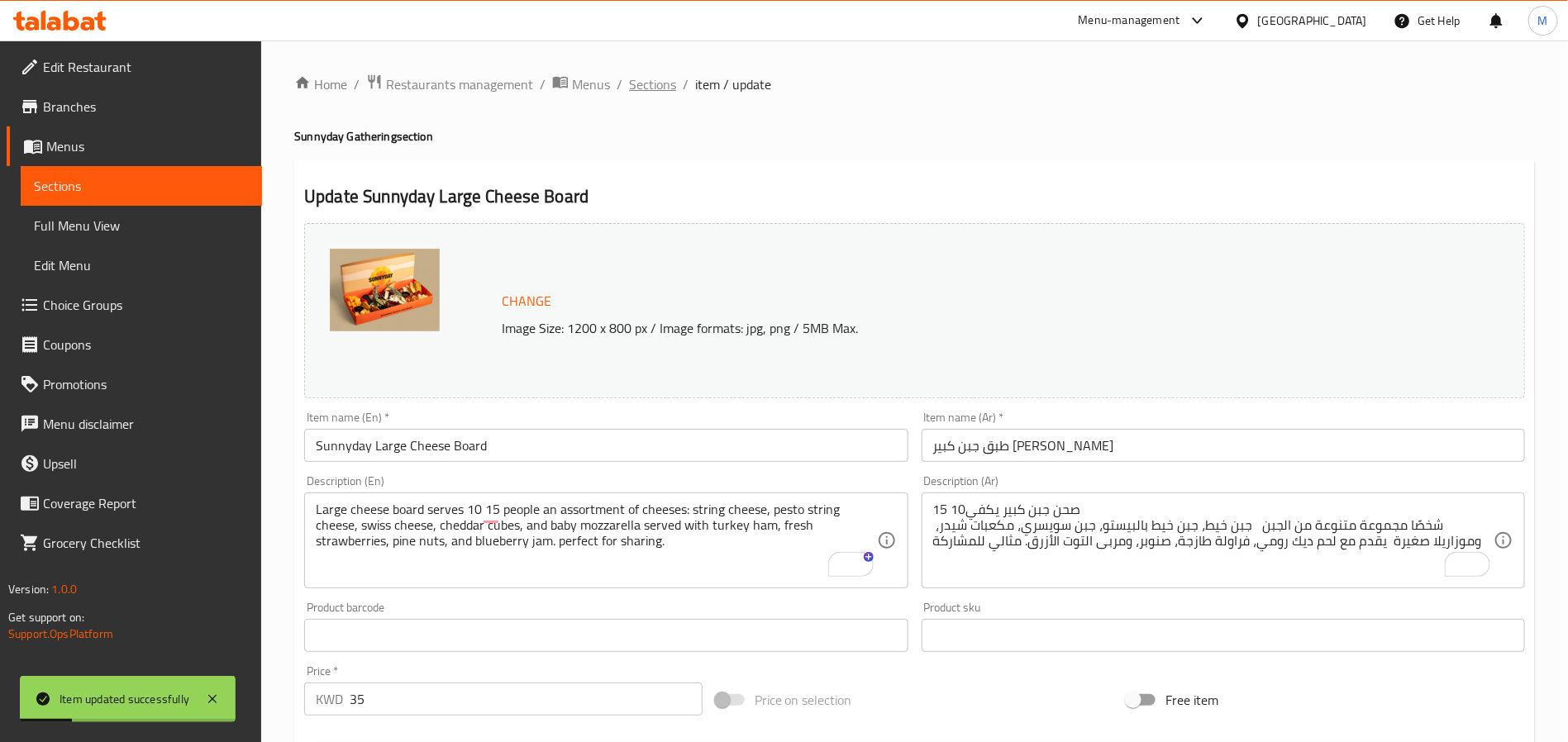
click at [667, 87] on span "Sections" at bounding box center [652, 84] width 47 height 20
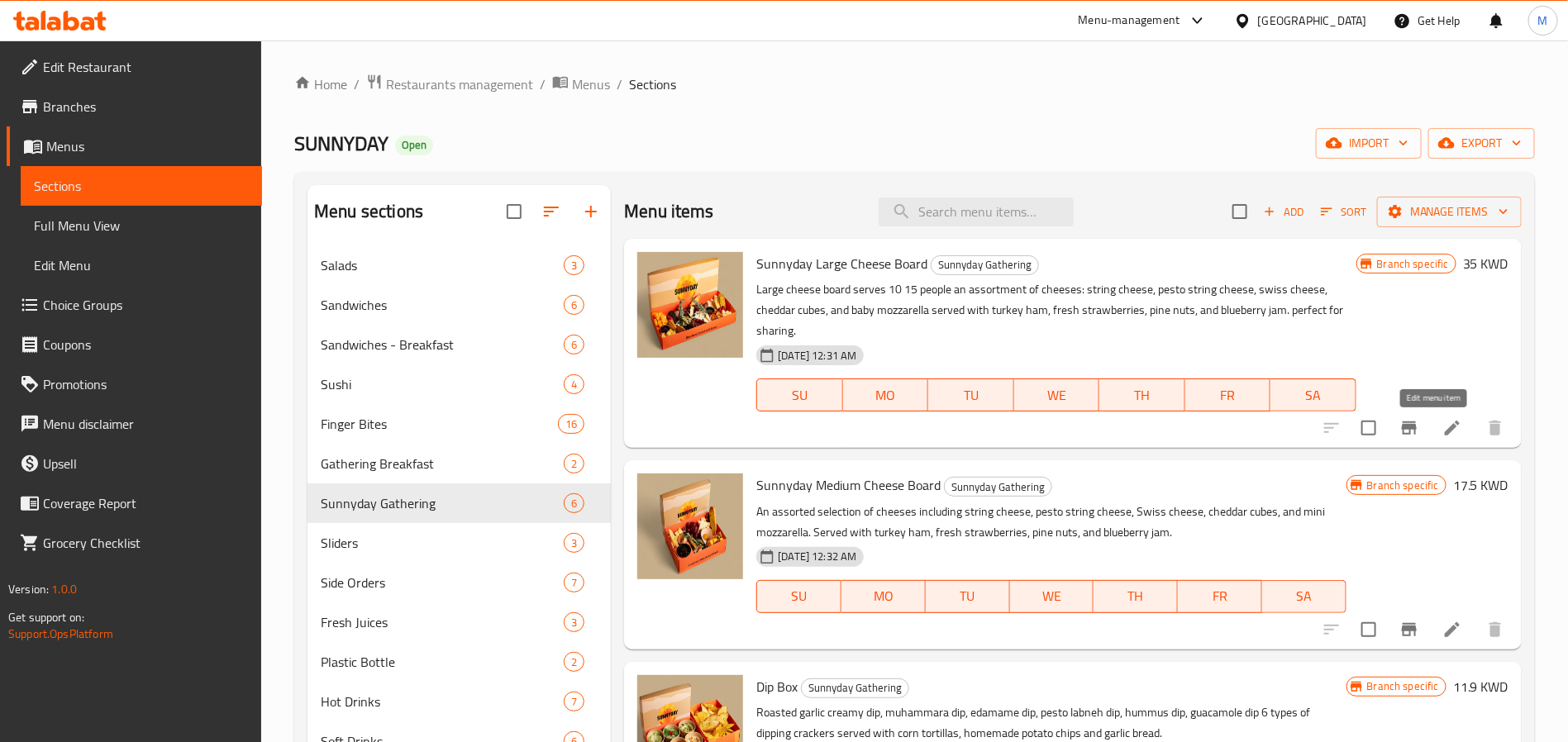
click at [1443, 435] on icon at bounding box center [1452, 428] width 20 height 20
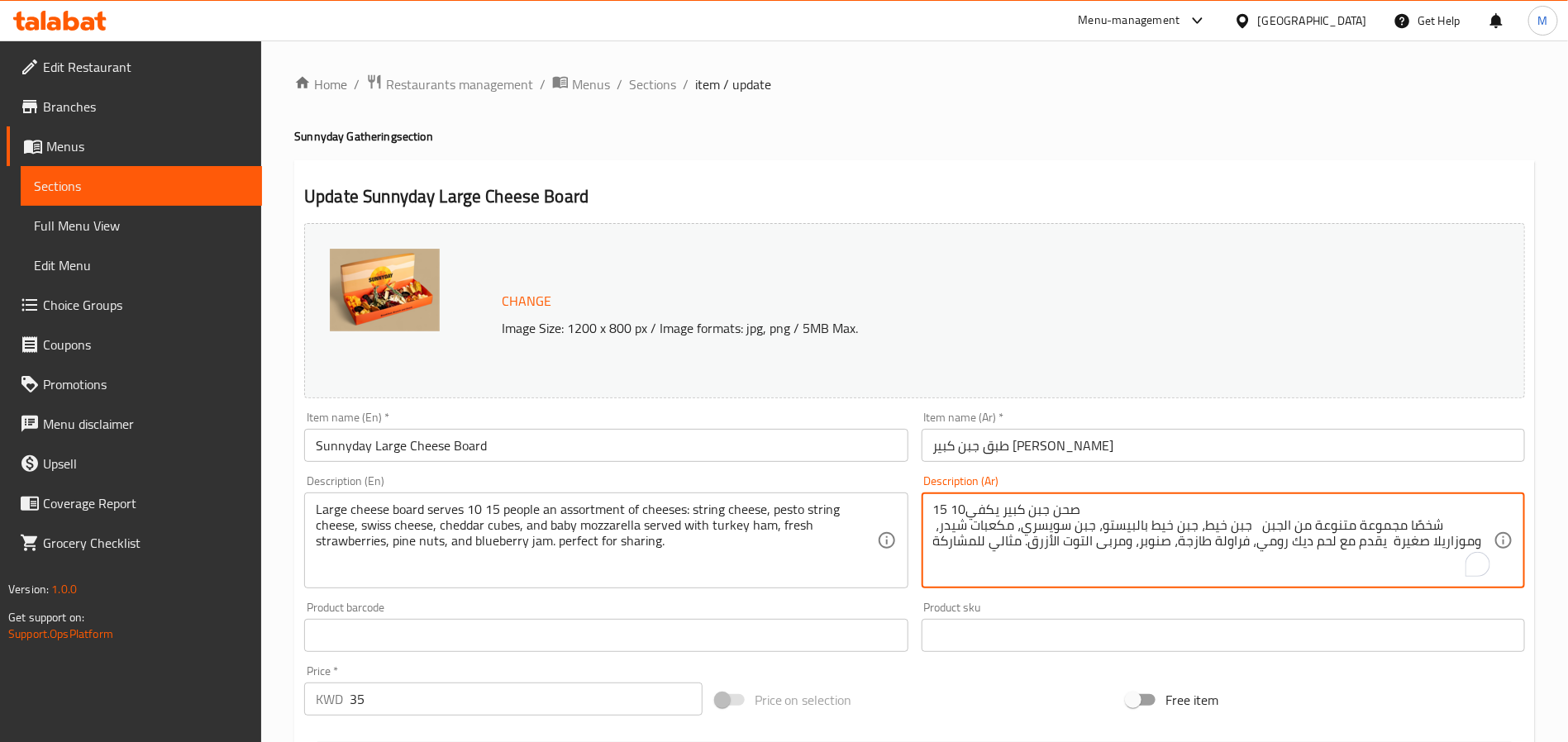
click at [949, 507] on textarea "صحن جبن كبير يكفي10 15 شخصًا مجموعة متنوعة من الجبن جبن خيط، جبن خيط بالبيستو، …" at bounding box center [1214, 541] width 561 height 78
click at [1096, 511] on textarea "صحن جبن كبير يكفي 10 15 شخصًا مجموعة متنوعة من الجبن جبن خيط، جبن خيط بالبيستو،…" at bounding box center [1214, 541] width 561 height 78
click at [941, 506] on textarea "صحن جبن كبير يكفي 10 15 شخصًا مجموعة متنوعة من الجبن جبن خيط، جبن خيط بالبيستو،…" at bounding box center [1214, 541] width 561 height 78
click at [940, 507] on textarea "صحن جبن كبير يكفي 10 15 شخصًا مجموعة متنوعة من الجبن جبن خيط، جبن خيط بالبيستو،…" at bounding box center [1214, 541] width 561 height 78
type textarea "صحن جبن كبير يكفي 10 الى 15 شخصًا مجموعة متنوعة من الجبن جبن خيط، جبن خيط بالبي…"
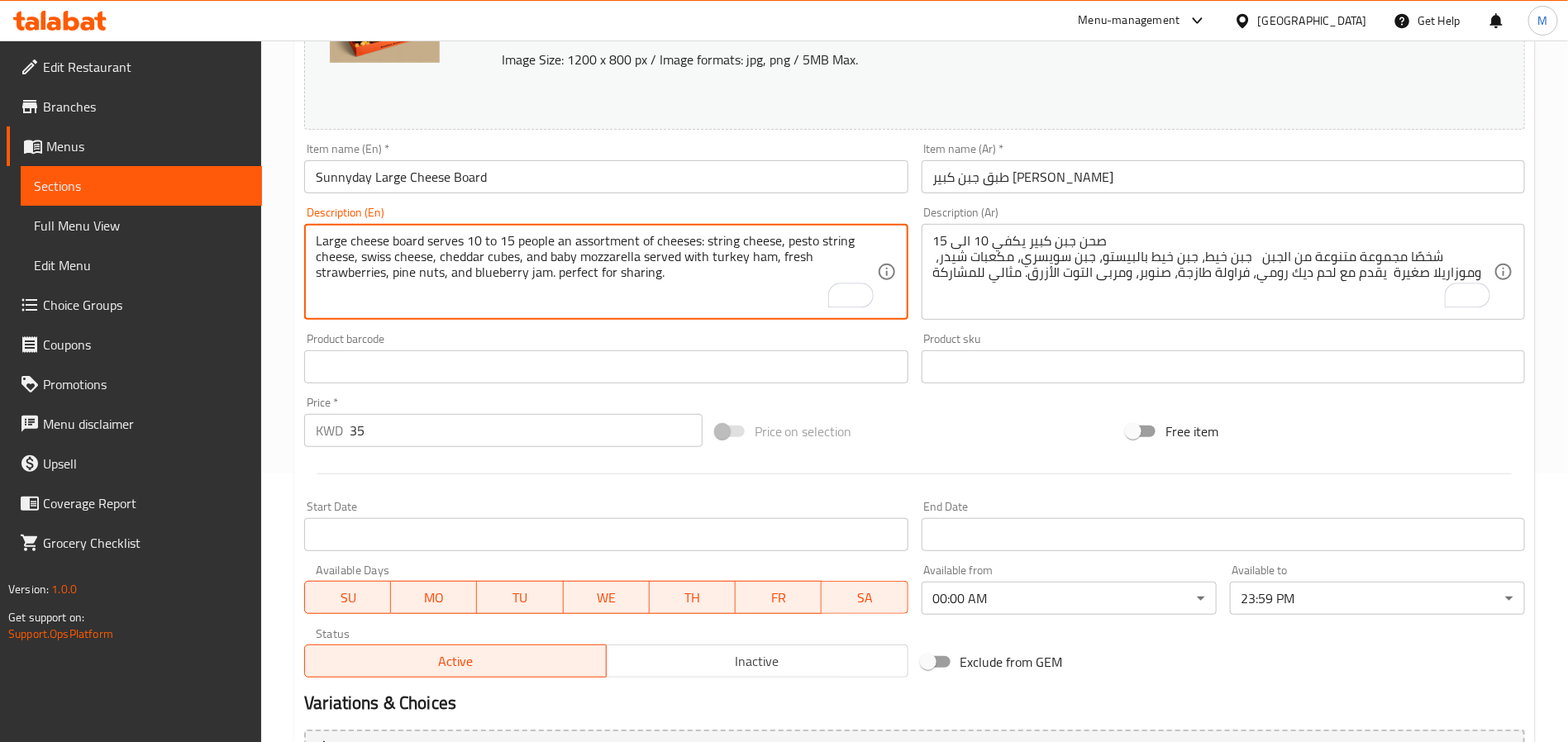
scroll to position [448, 0]
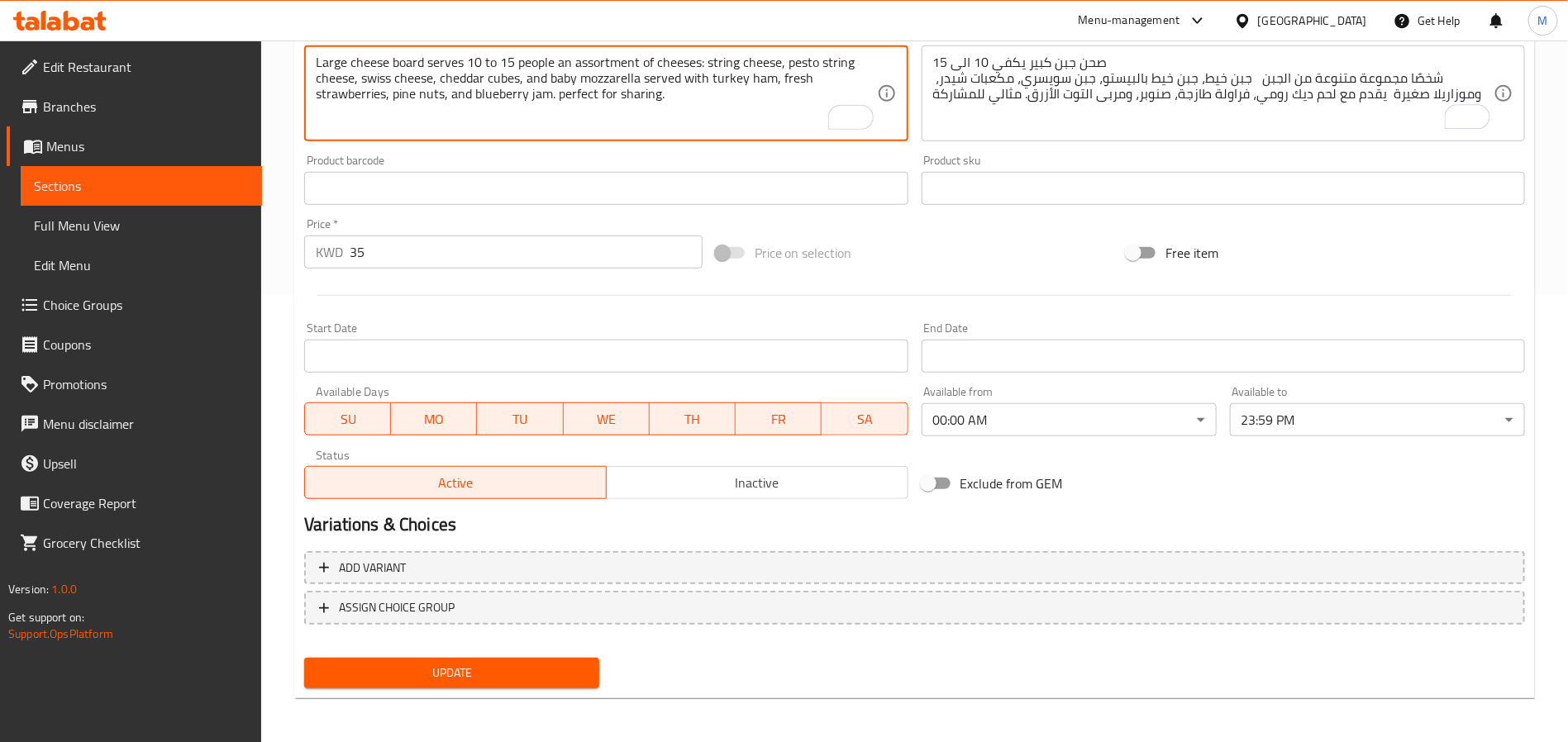
type textarea "Large cheese board serves 10 to 15 people an assortment of cheeses: string chee…"
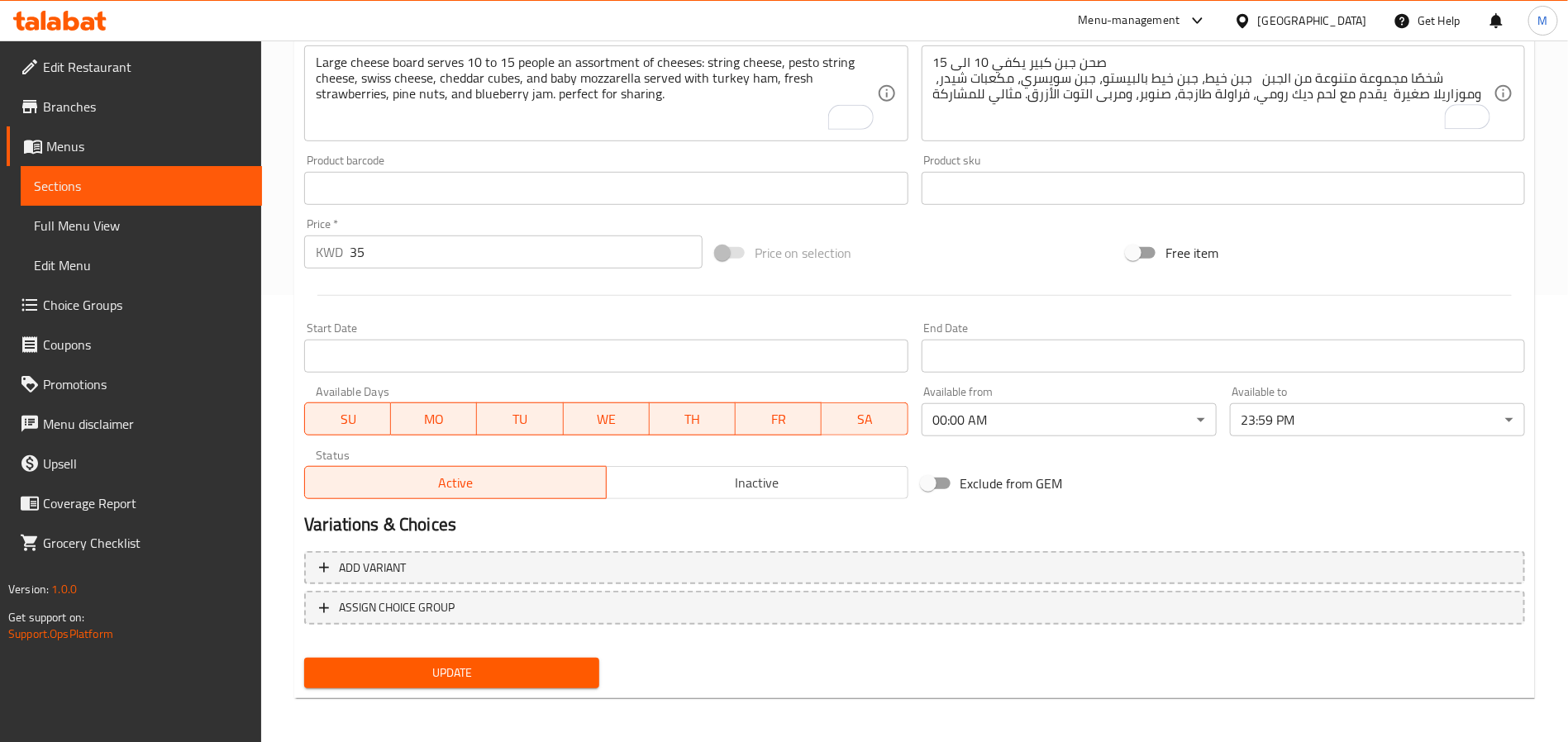
drag, startPoint x: 547, startPoint y: 695, endPoint x: 541, endPoint y: 668, distance: 27.7
click at [547, 694] on div "Update Sunnyday Large Cheese Board Change Image Size: 1200 x 800 px / Image for…" at bounding box center [915, 206] width 1241 height 986
click at [541, 668] on span "Update" at bounding box center [451, 673] width 268 height 21
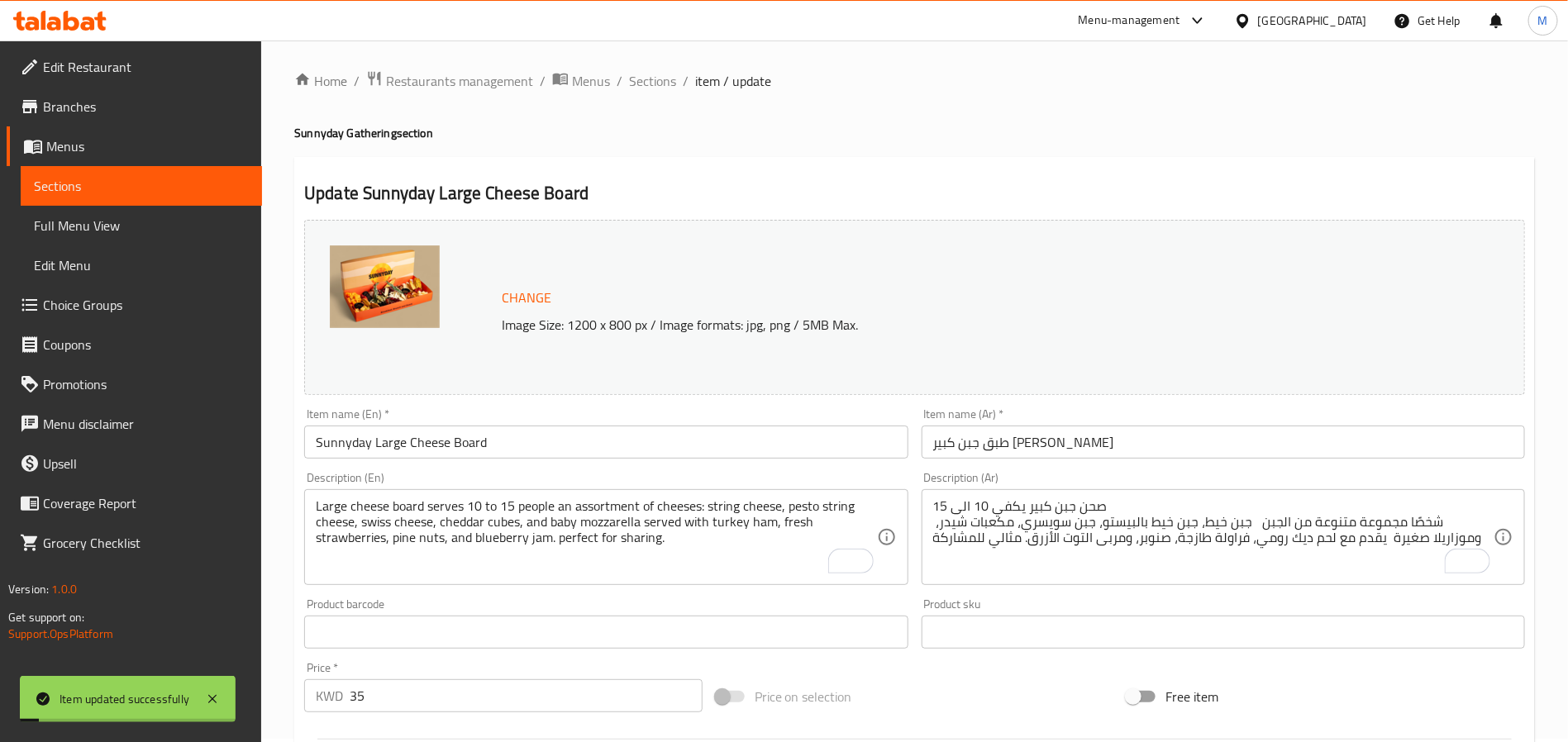
scroll to position [0, 0]
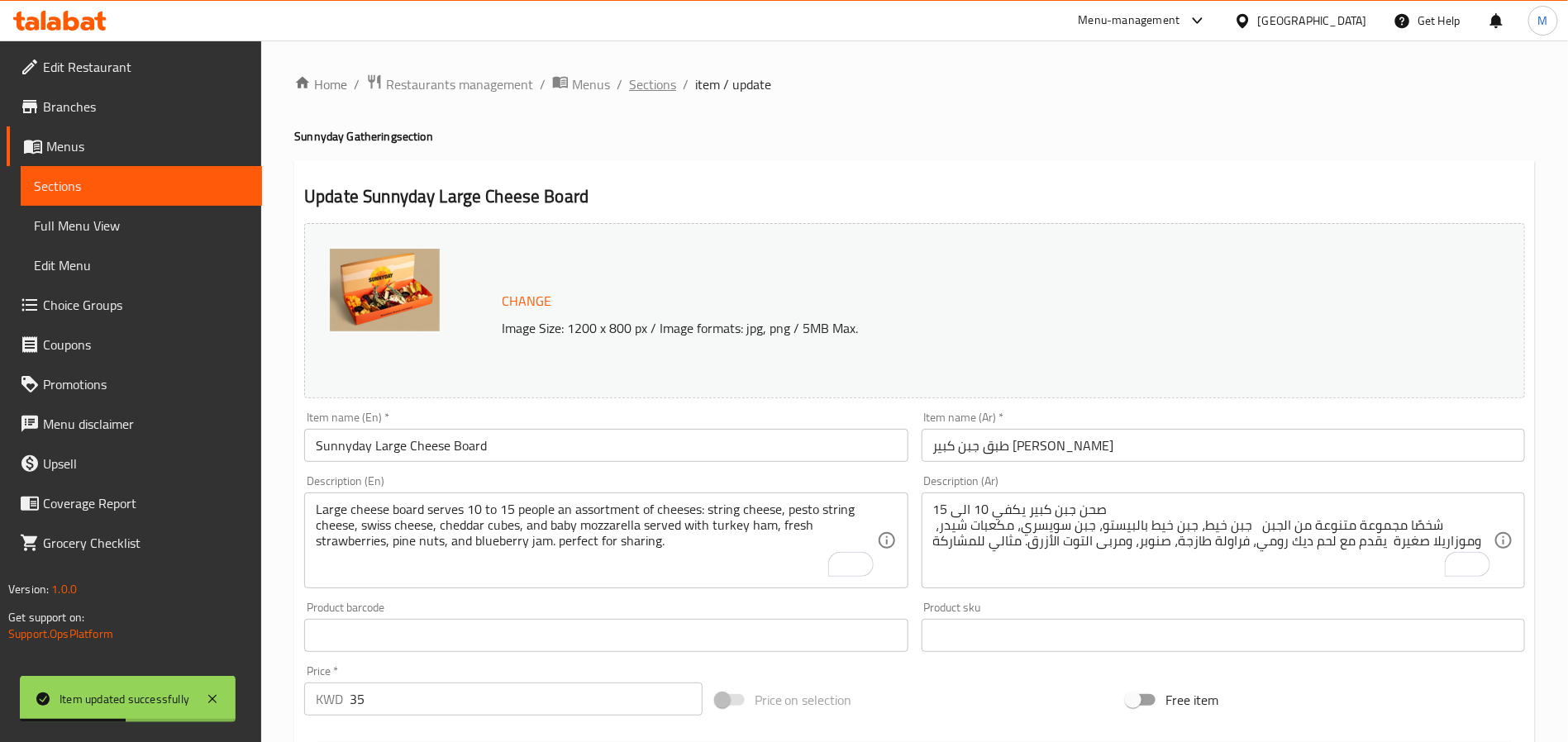
click at [655, 90] on span "Sections" at bounding box center [652, 84] width 47 height 20
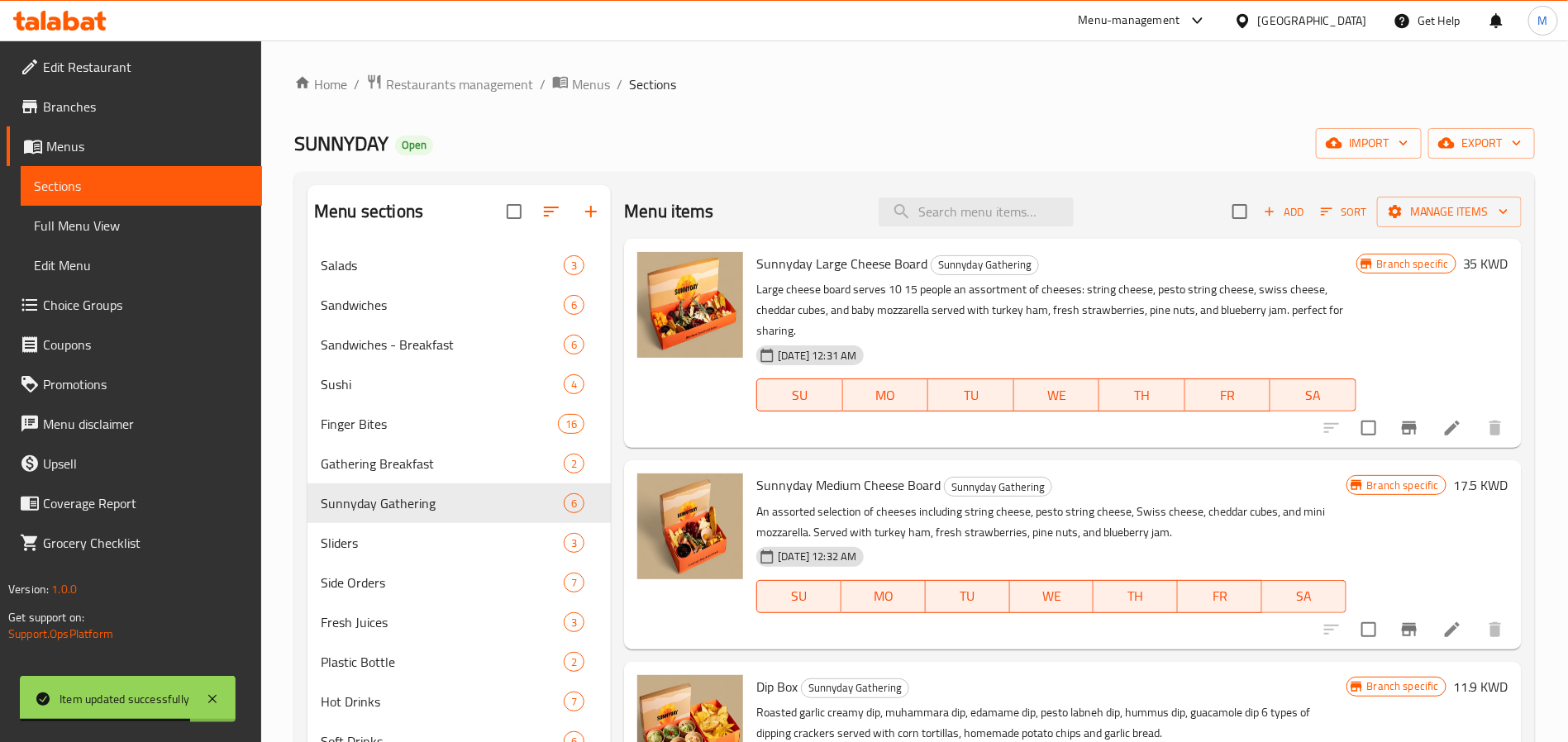
click at [692, 429] on div at bounding box center [690, 344] width 119 height 196
click at [1429, 626] on li at bounding box center [1452, 630] width 47 height 30
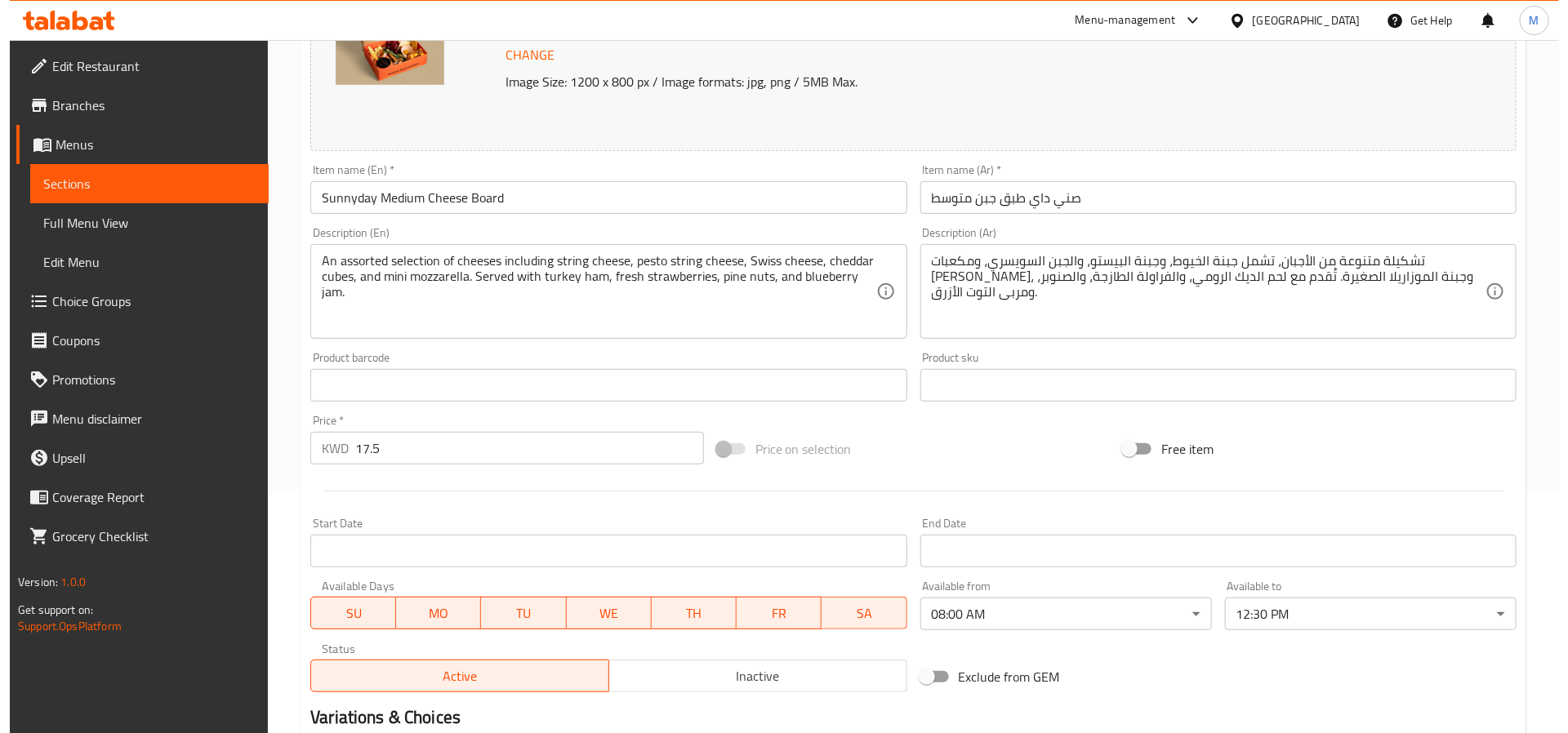
scroll to position [245, 0]
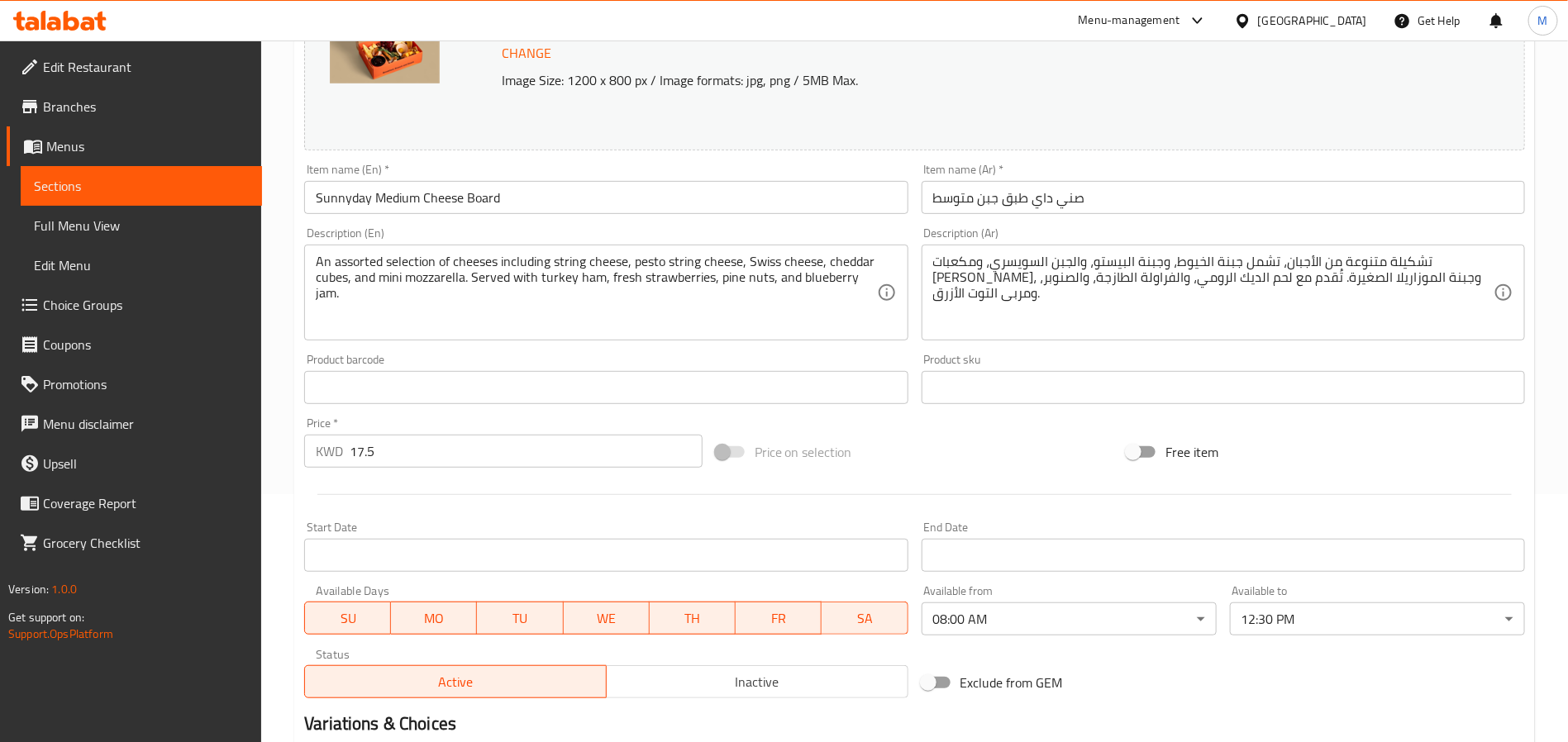
click at [1044, 494] on body "​ Menu-management [GEOGRAPHIC_DATA] Get Help M Edit Restaurant Branches Menus S…" at bounding box center [784, 143] width 1568 height 702
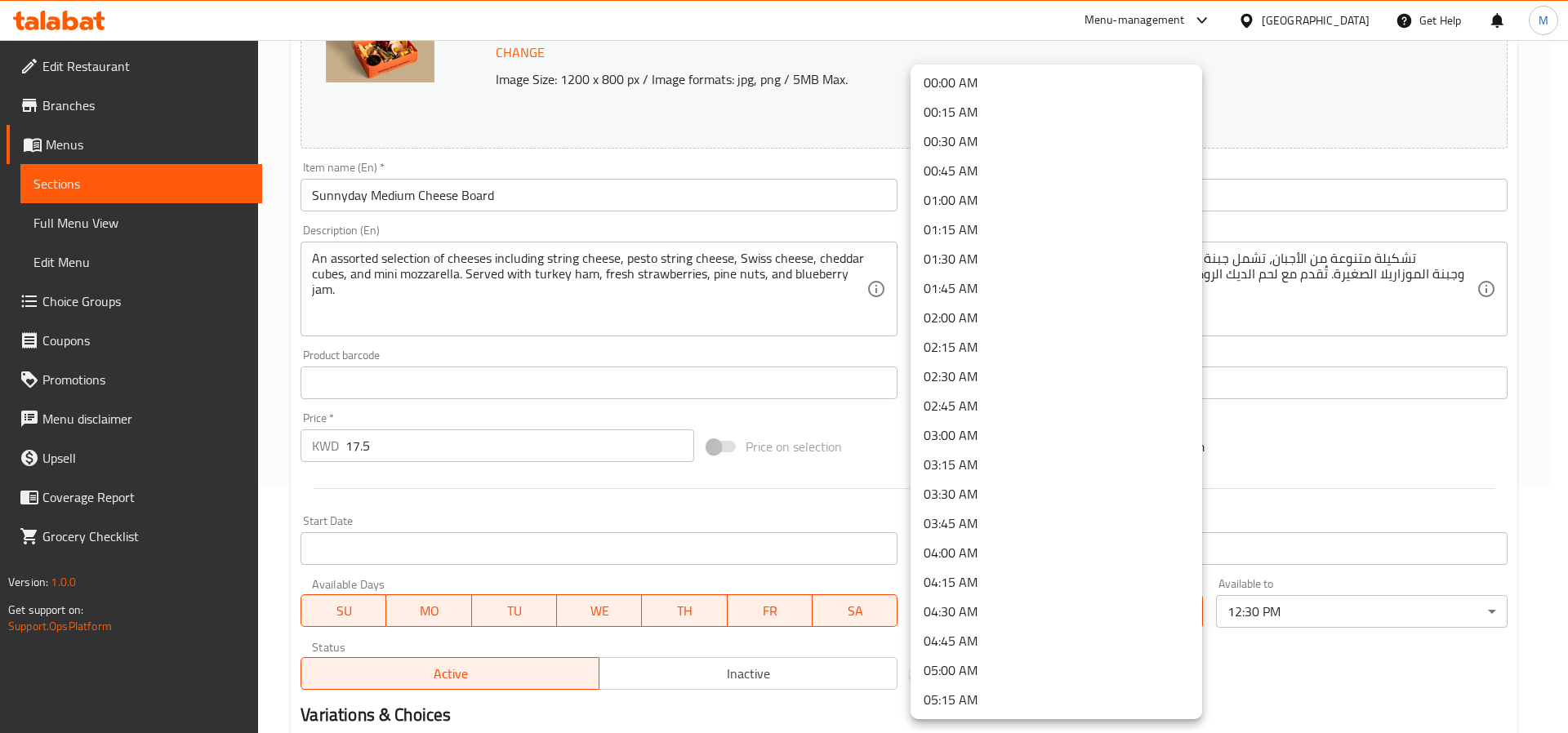
scroll to position [0, 0]
click at [1009, 74] on li "00:00 AM" at bounding box center [1056, 86] width 292 height 30
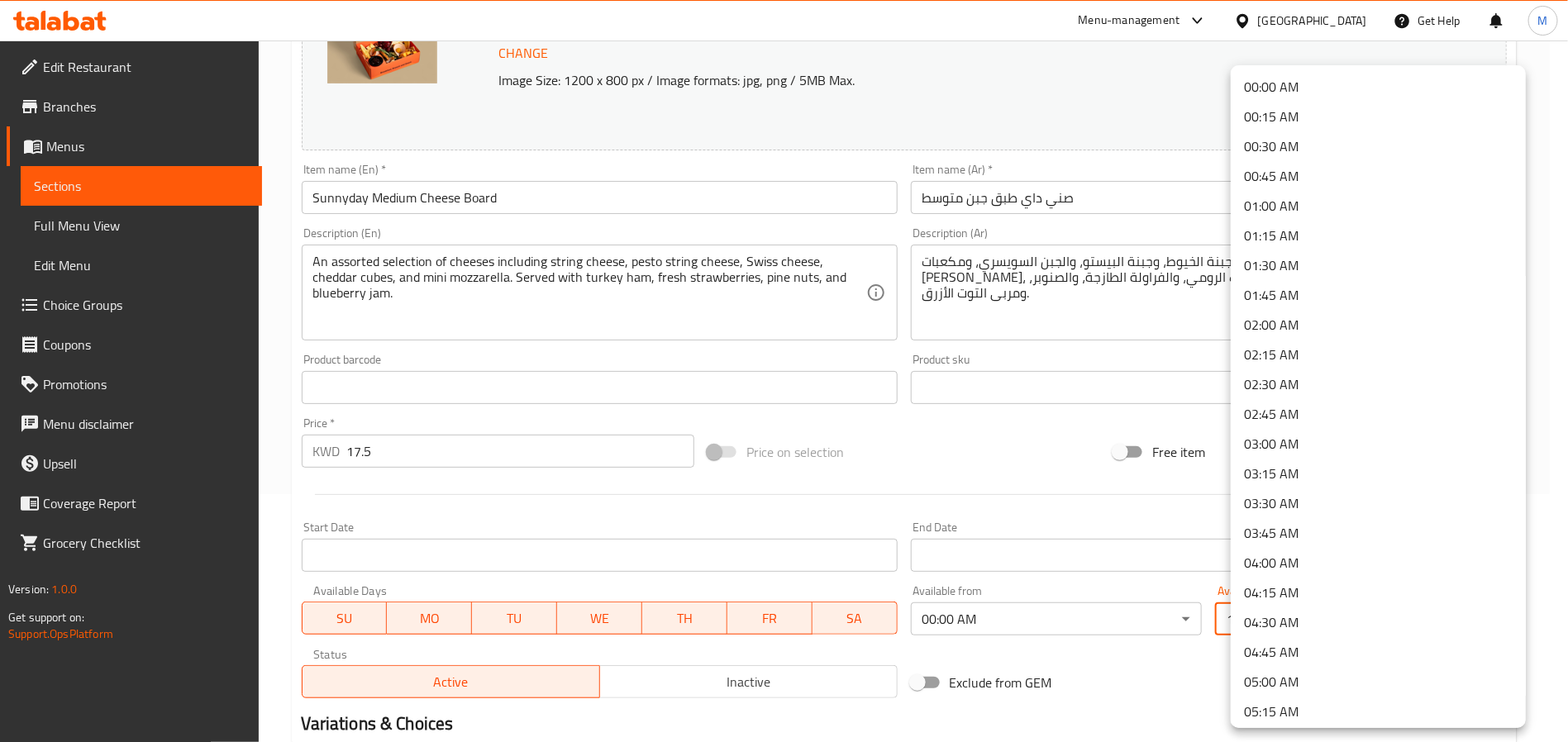
click at [1334, 494] on body "​ Menu-management [GEOGRAPHIC_DATA] Get Help M Edit Restaurant Branches Menus S…" at bounding box center [784, 143] width 1568 height 702
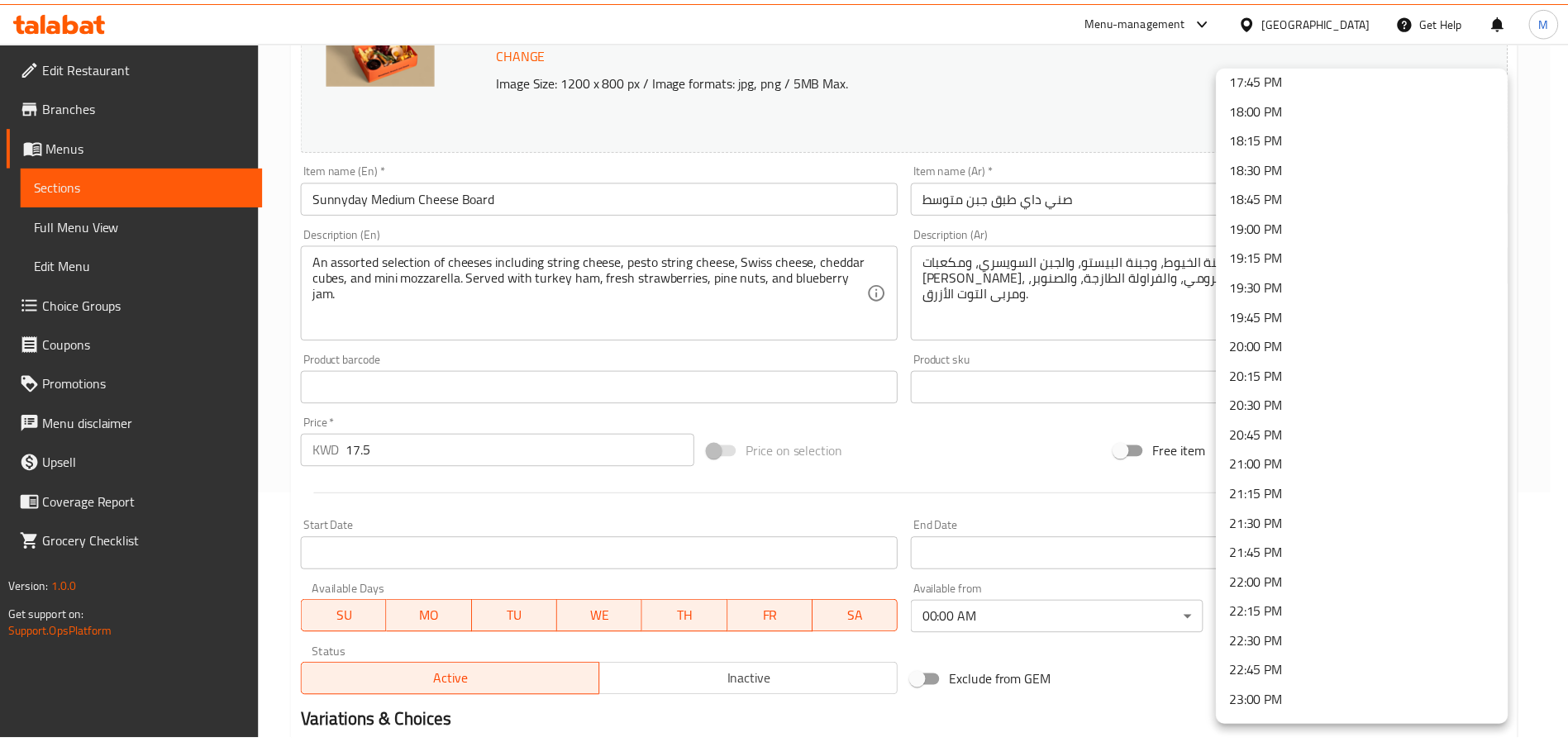
scroll to position [2235, 0]
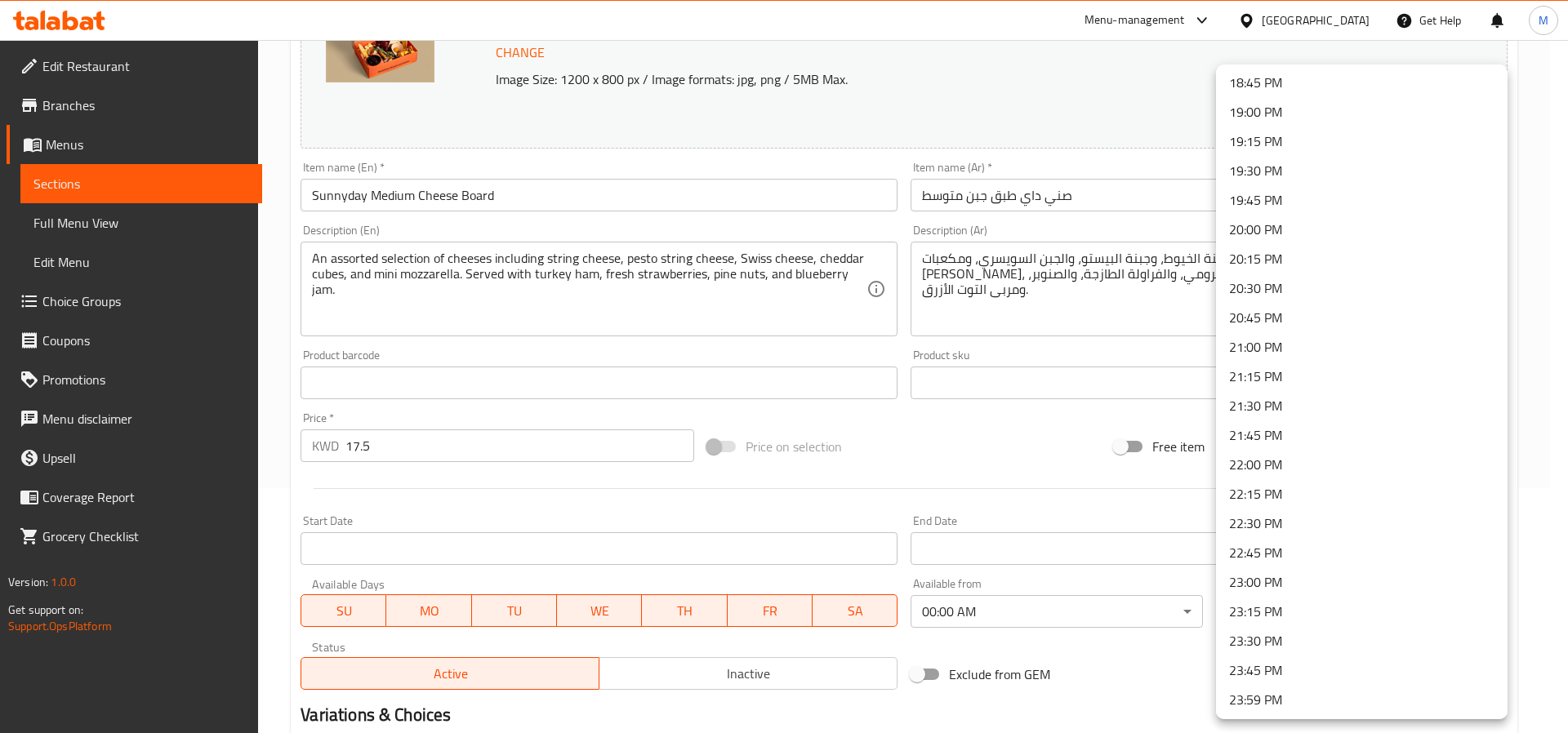
click at [1283, 705] on li "23:59 PM" at bounding box center [1362, 700] width 292 height 30
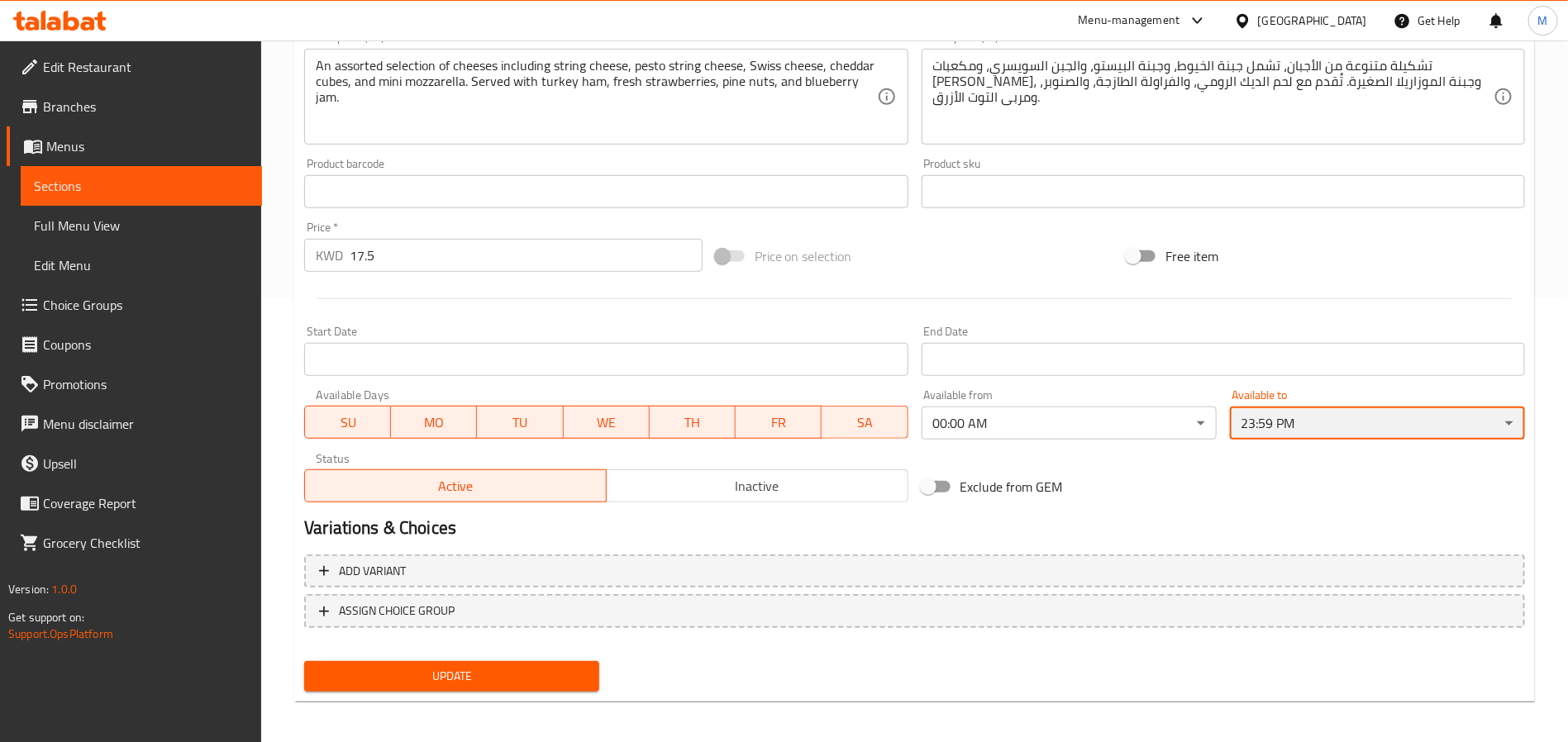
scroll to position [448, 0]
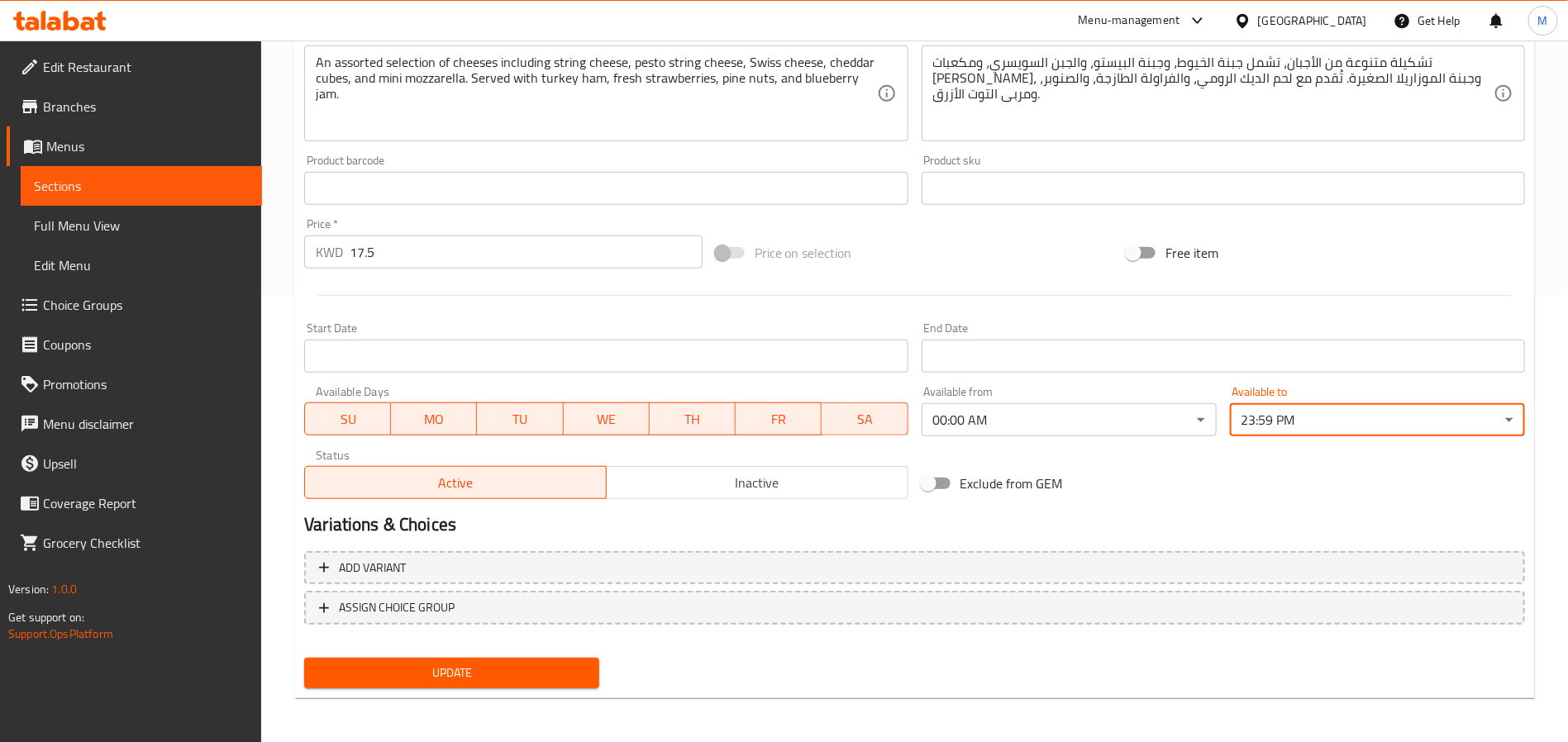
click at [506, 665] on span "Update" at bounding box center [451, 673] width 268 height 21
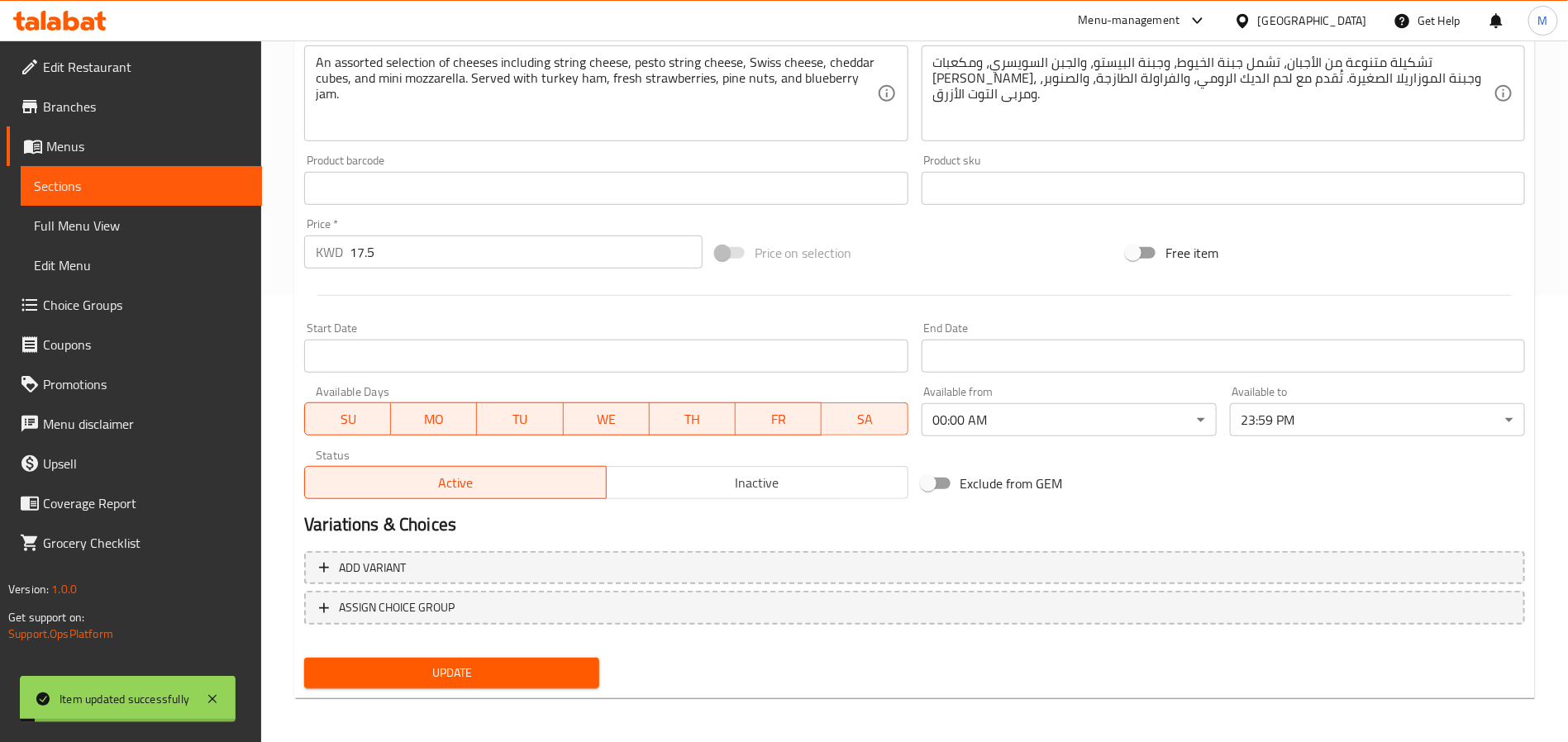
click at [95, 216] on span "Full Menu View" at bounding box center [141, 225] width 215 height 20
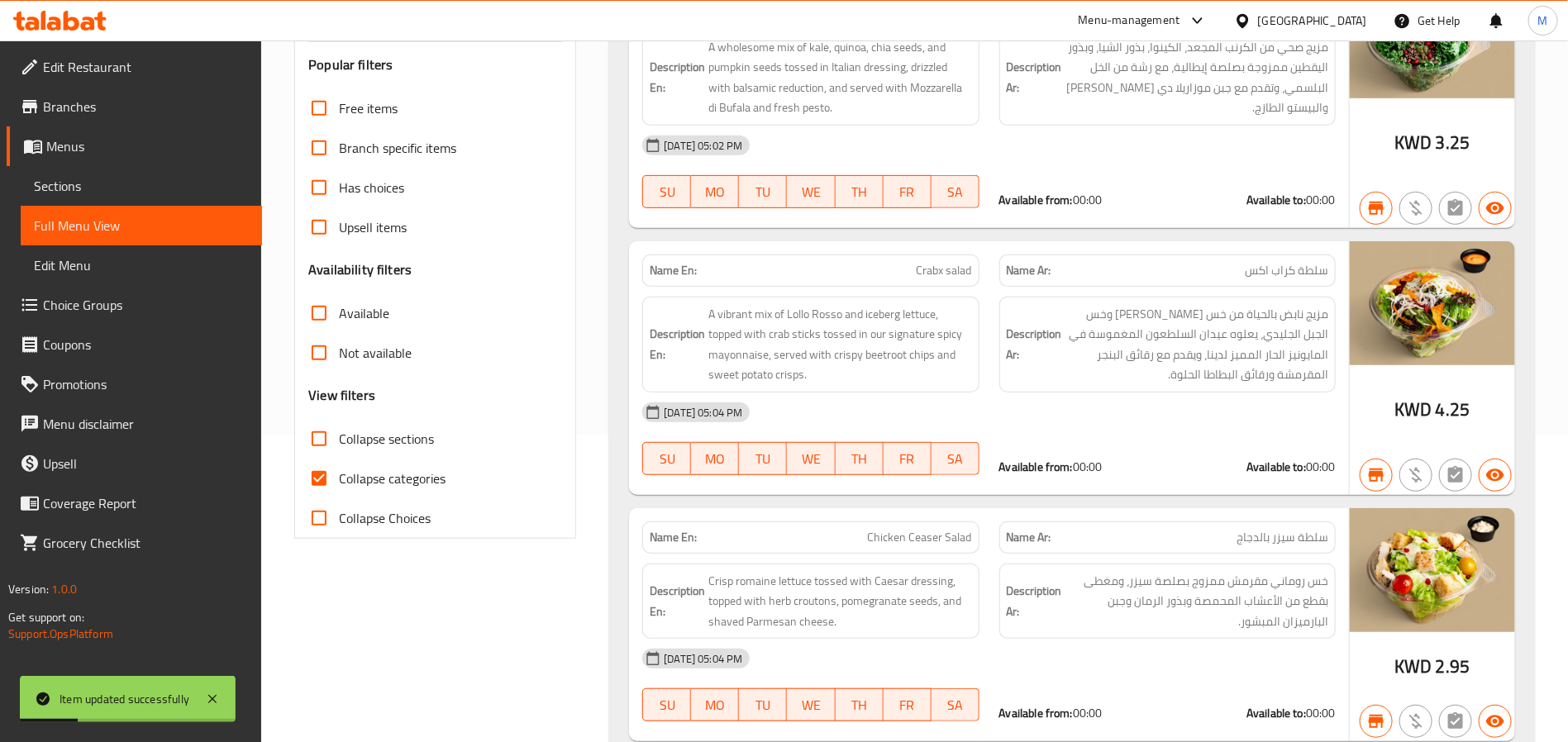
scroll to position [75, 0]
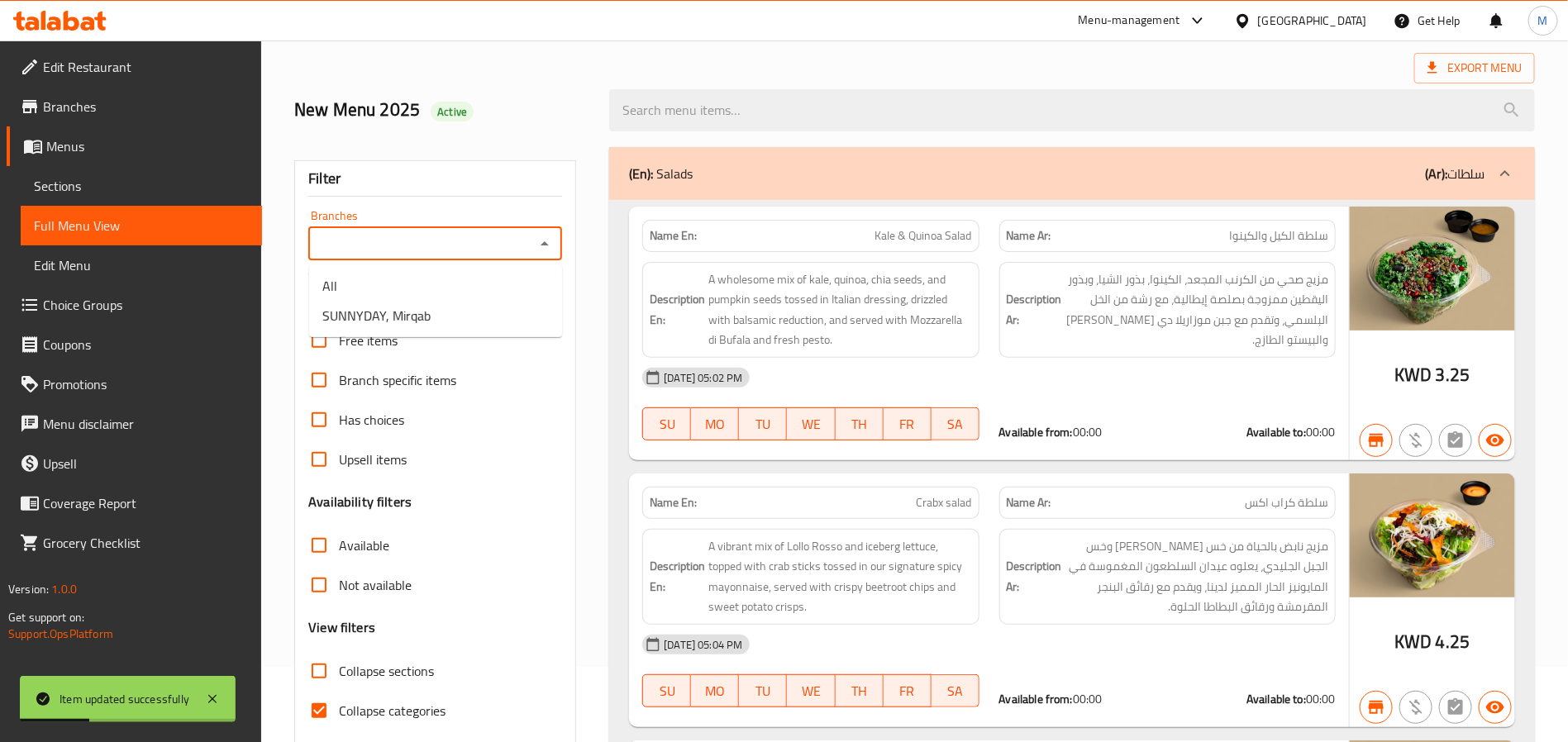
click at [484, 246] on input "Branches" at bounding box center [421, 244] width 217 height 23
click at [493, 318] on li "SUNNYDAY, Mirqab" at bounding box center [435, 316] width 253 height 30
type input "SUNNYDAY, Mirqab"
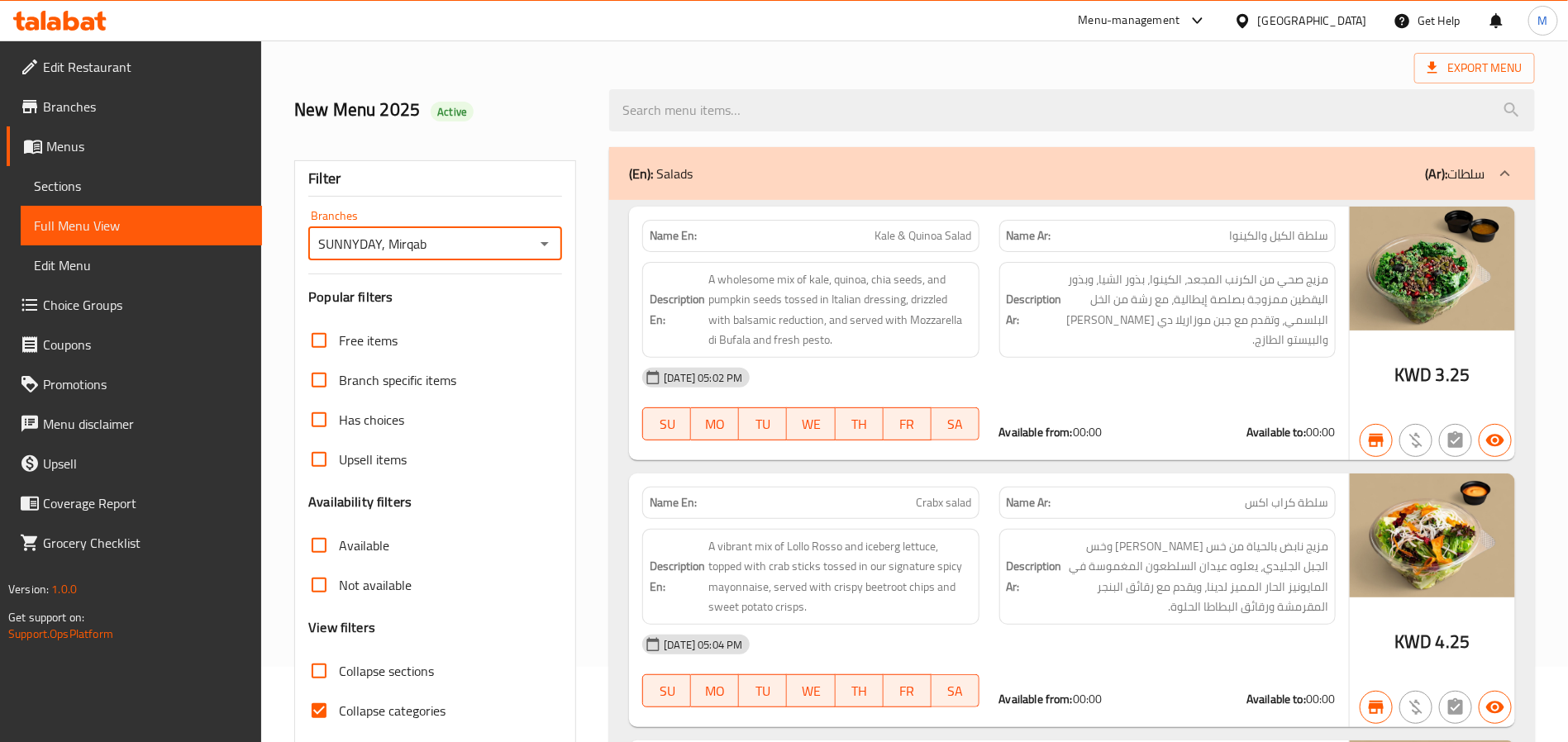
scroll to position [323, 0]
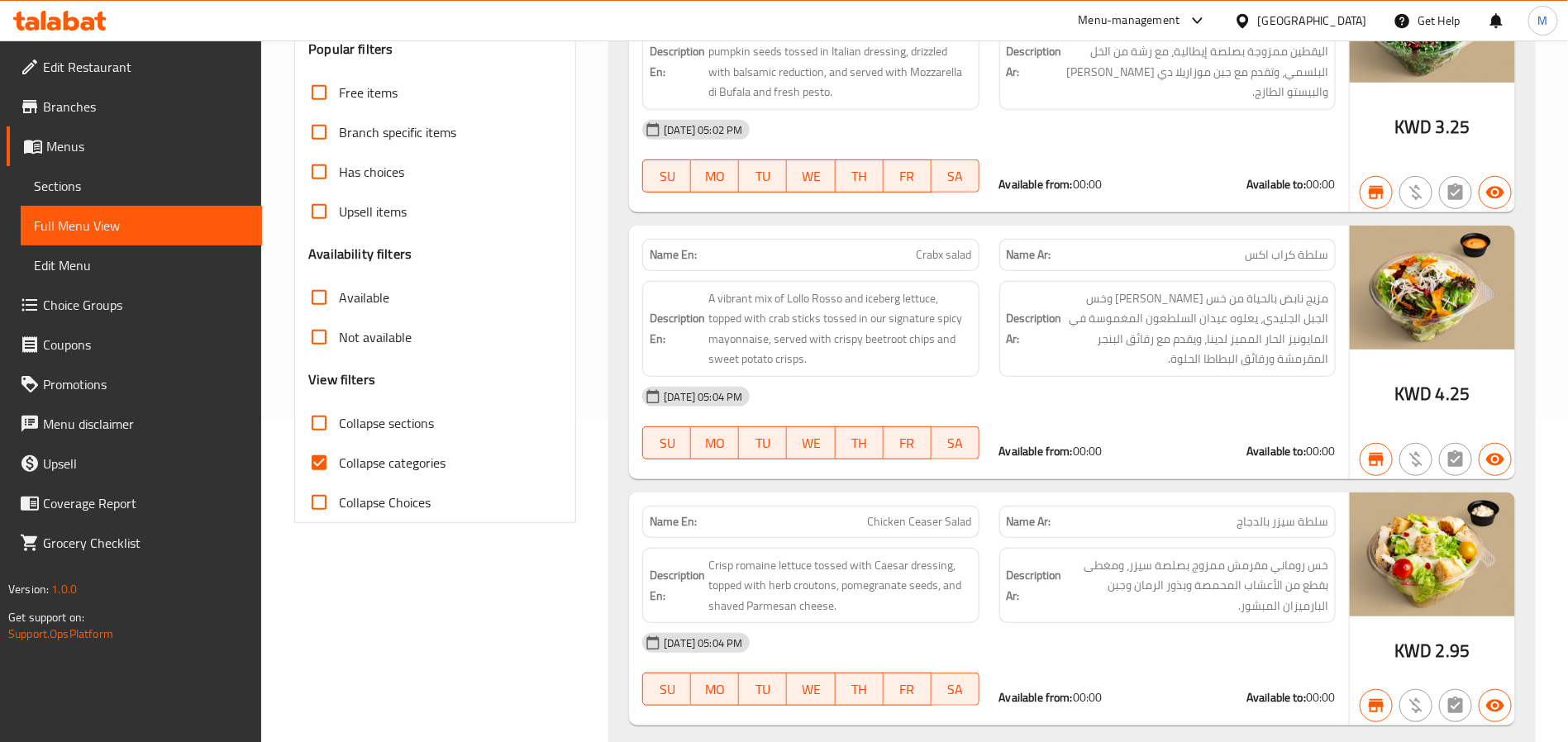
click at [343, 432] on span "Collapse sections" at bounding box center [387, 422] width 95 height 20
click at [339, 432] on input "Collapse sections" at bounding box center [319, 423] width 39 height 39
checkbox input "true"
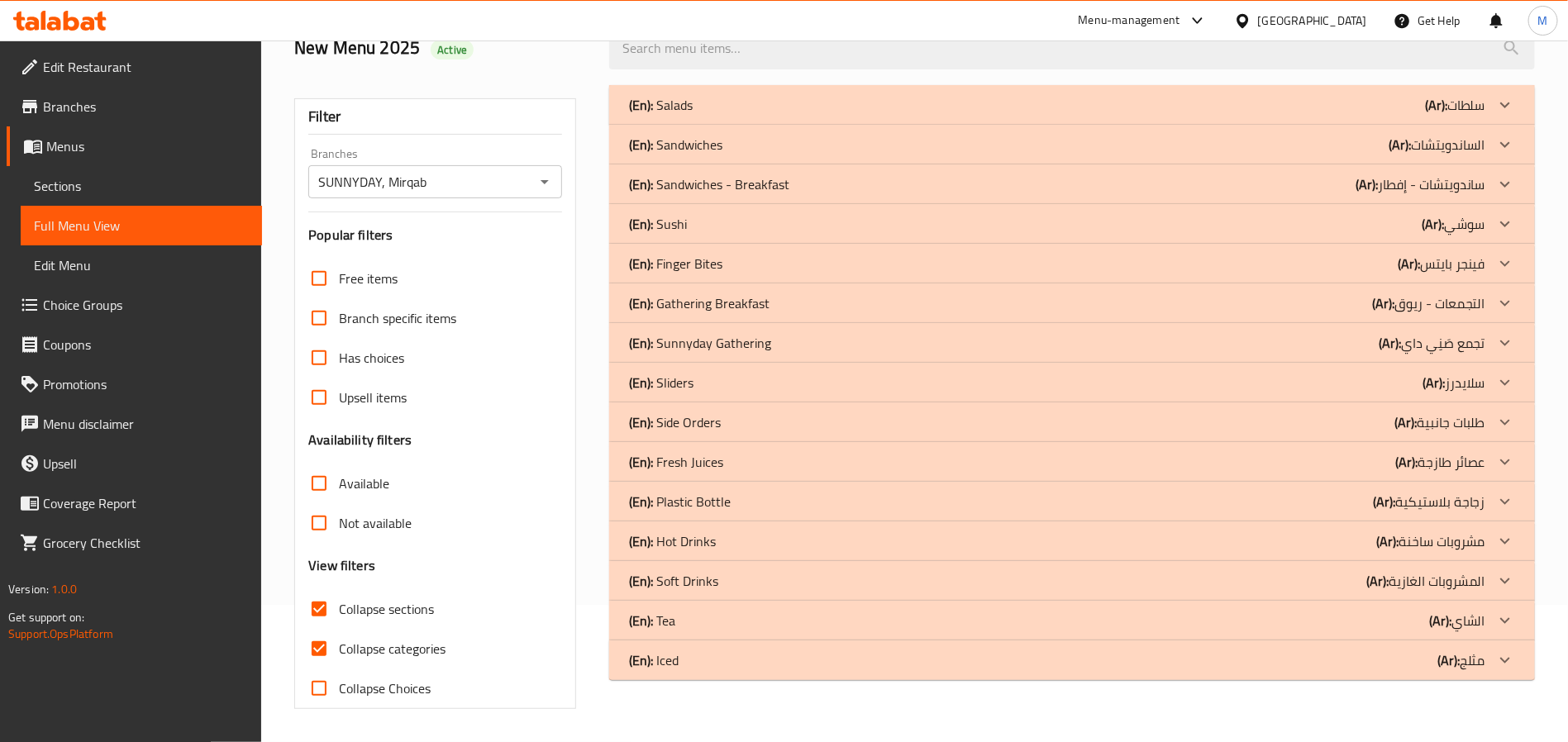
scroll to position [139, 0]
click at [357, 474] on span "Available" at bounding box center [364, 483] width 50 height 20
click at [339, 471] on input "Available" at bounding box center [319, 483] width 39 height 39
checkbox input "true"
click at [856, 333] on div "(En): Sunnyday Gathering (Ar): تجمع صَنِي داي" at bounding box center [1057, 342] width 856 height 20
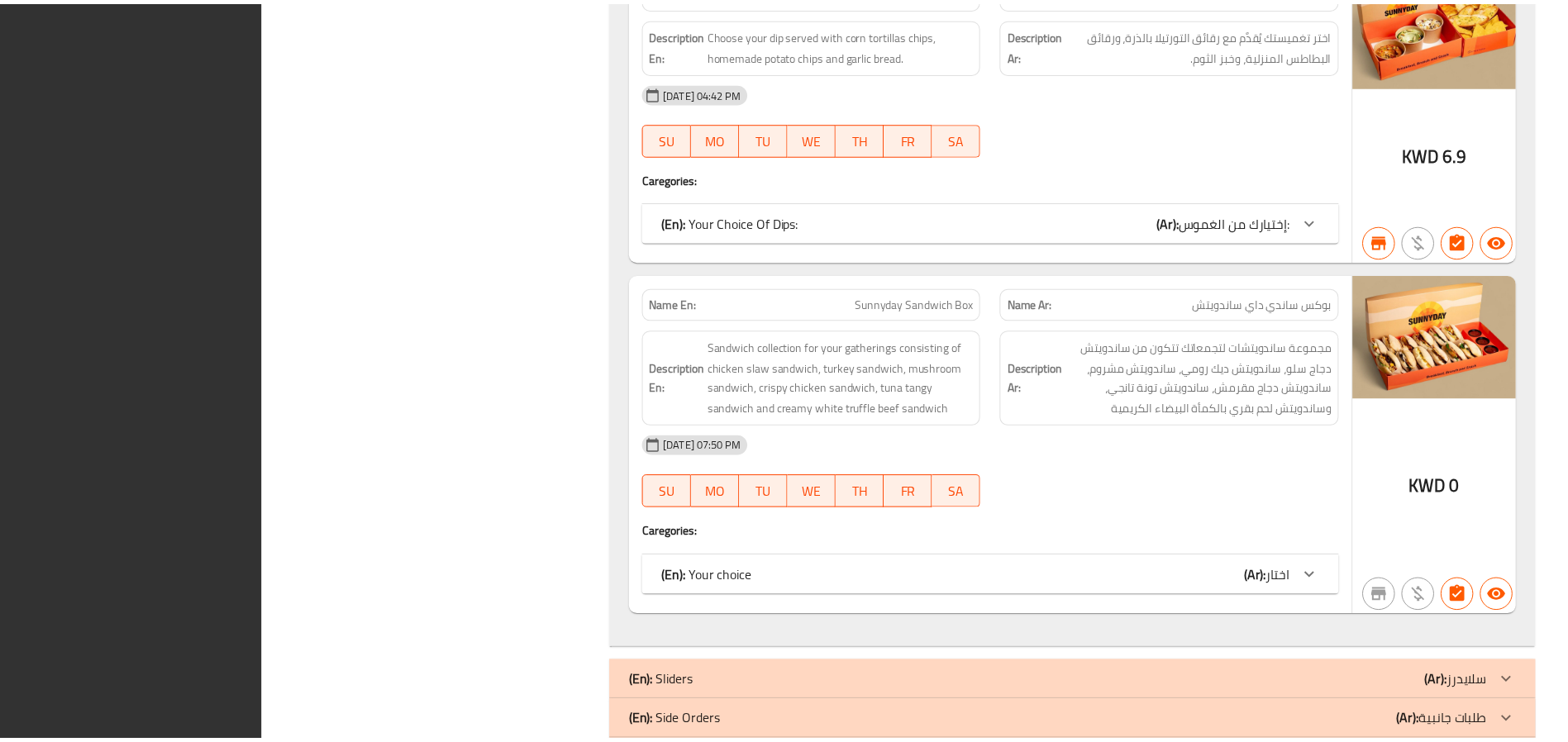
scroll to position [1985, 0]
